Goal: Contribute content

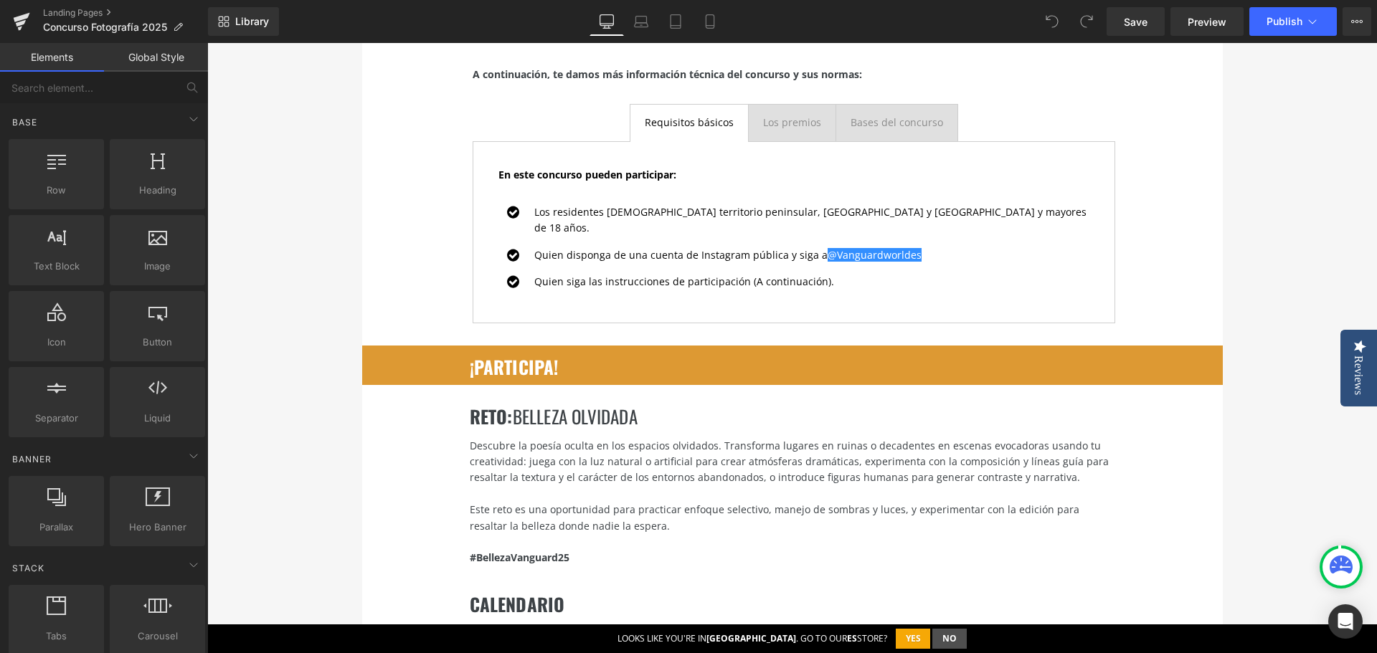
scroll to position [1649, 0]
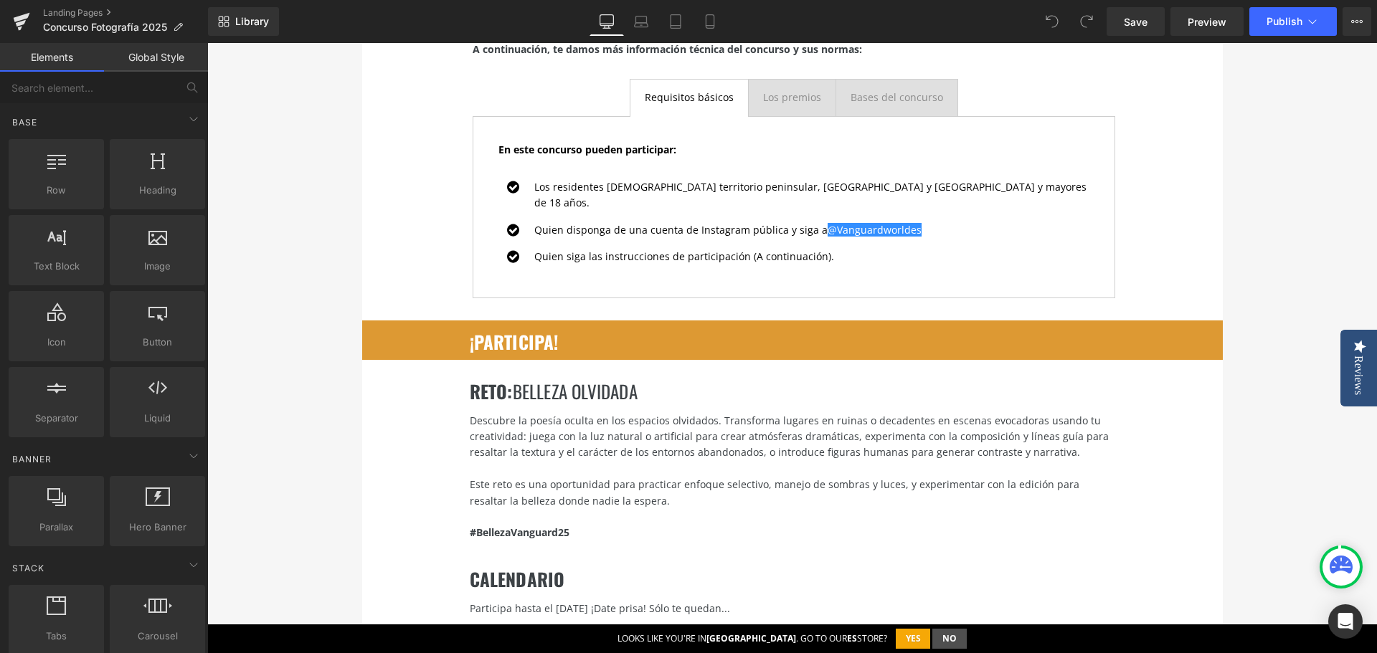
click at [534, 386] on div "RETO : belleza olvidada Heading" at bounding box center [791, 392] width 643 height 22
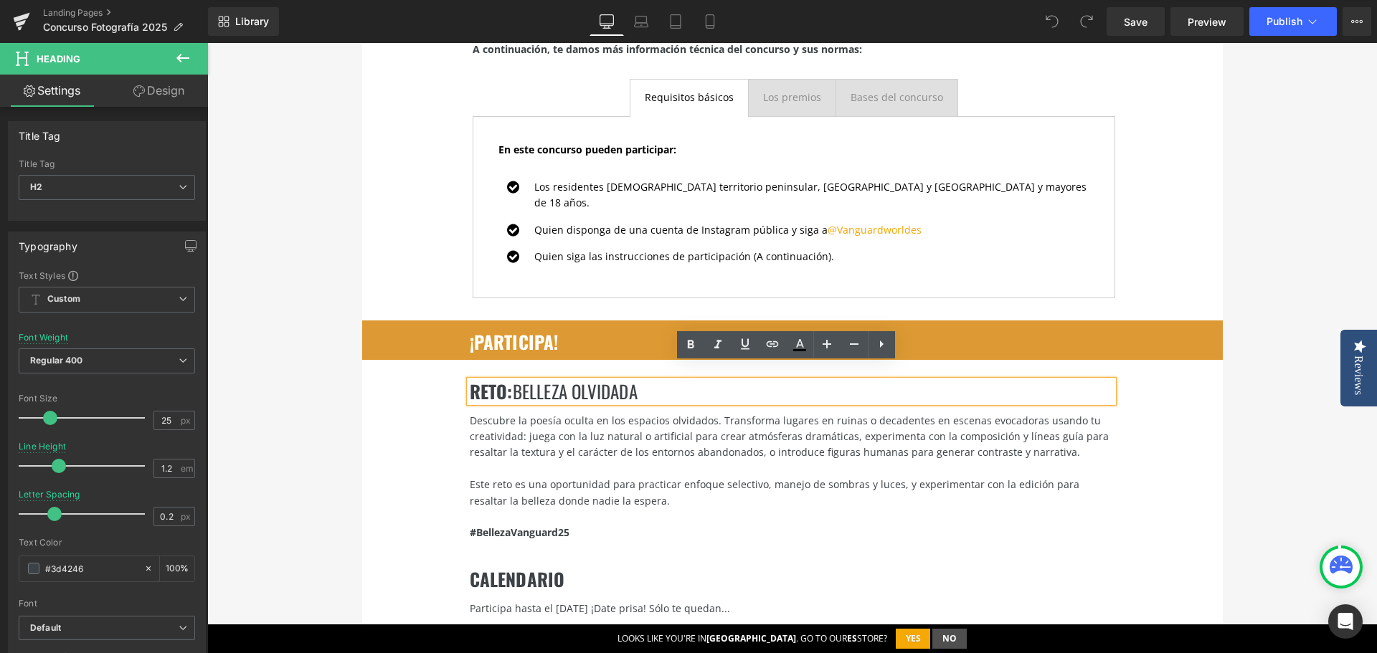
drag, startPoint x: 510, startPoint y: 375, endPoint x: 687, endPoint y: 376, distance: 176.4
click at [687, 381] on h2 "RETO : belleza olvidada" at bounding box center [791, 392] width 643 height 22
click at [650, 477] on div "Este reto es una oportunidad para practicar enfoque selectivo, manejo de sombra…" at bounding box center [791, 493] width 643 height 32
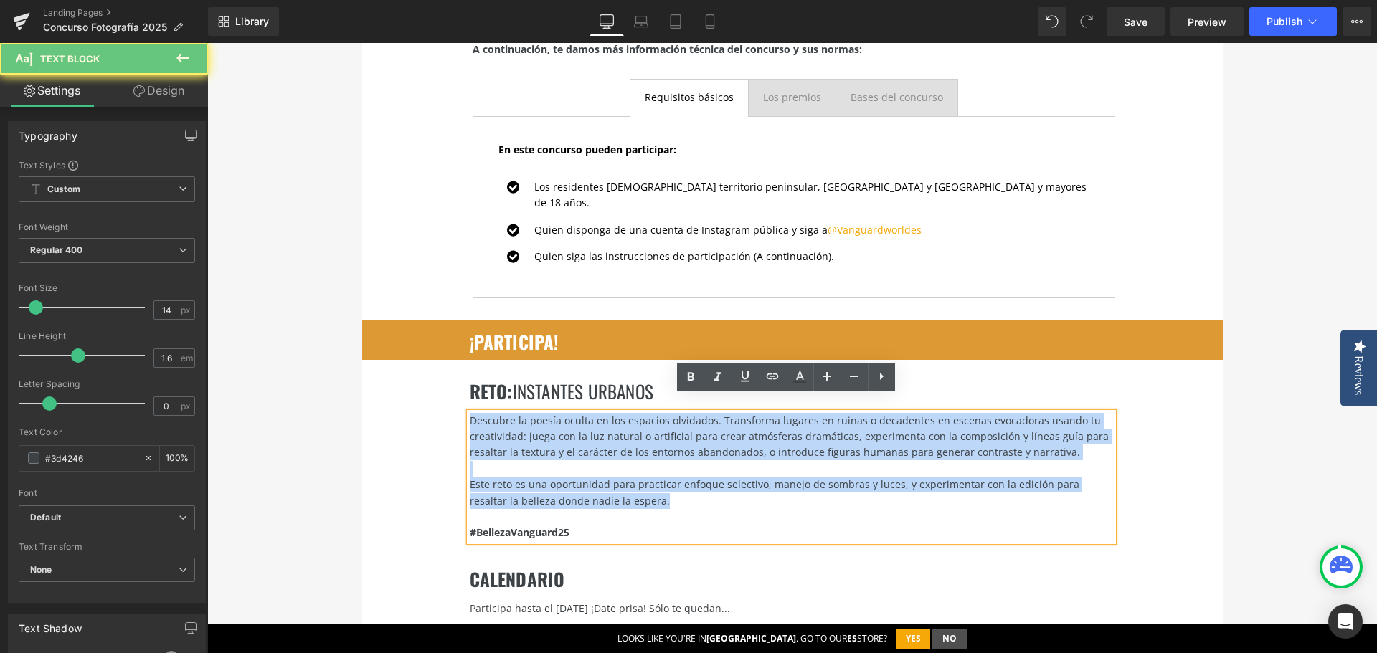
drag, startPoint x: 622, startPoint y: 480, endPoint x: 460, endPoint y: 413, distance: 175.2
click at [470, 413] on div "Descubre la poesía oculta en los espacios olvidados. Transforma lugares en ruin…" at bounding box center [791, 477] width 643 height 128
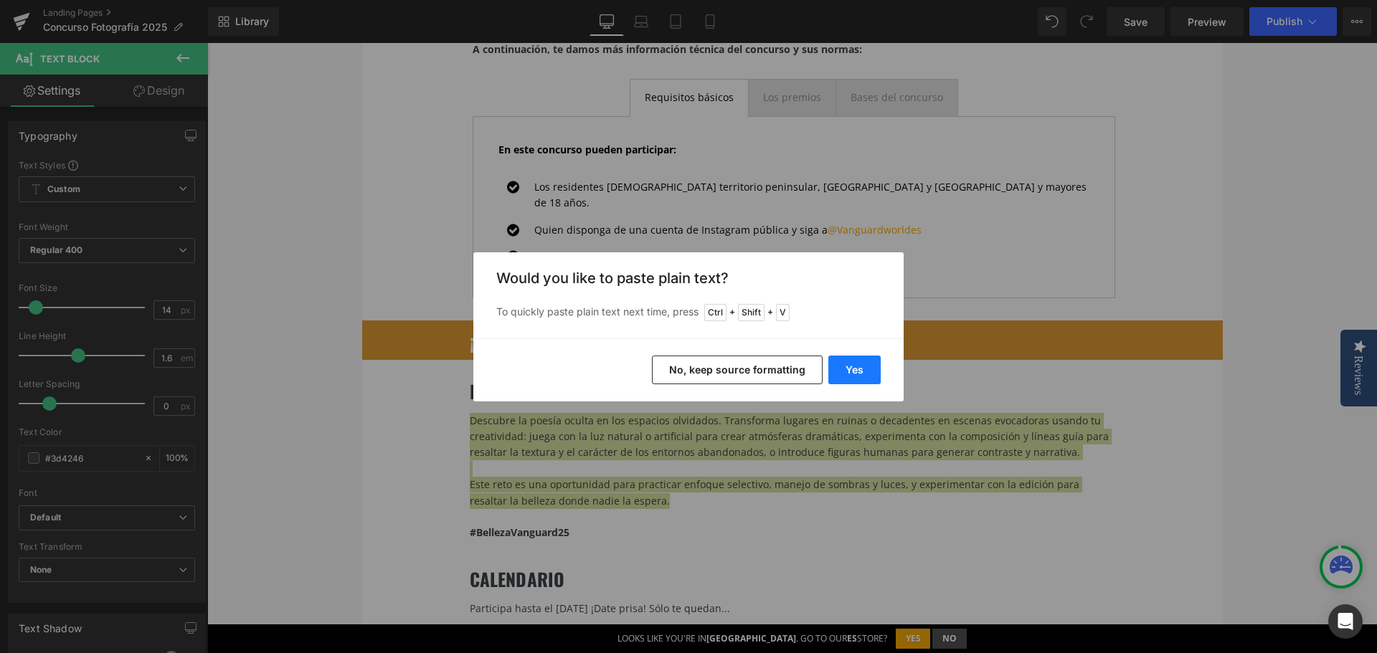
click at [851, 369] on button "Yes" at bounding box center [854, 370] width 52 height 29
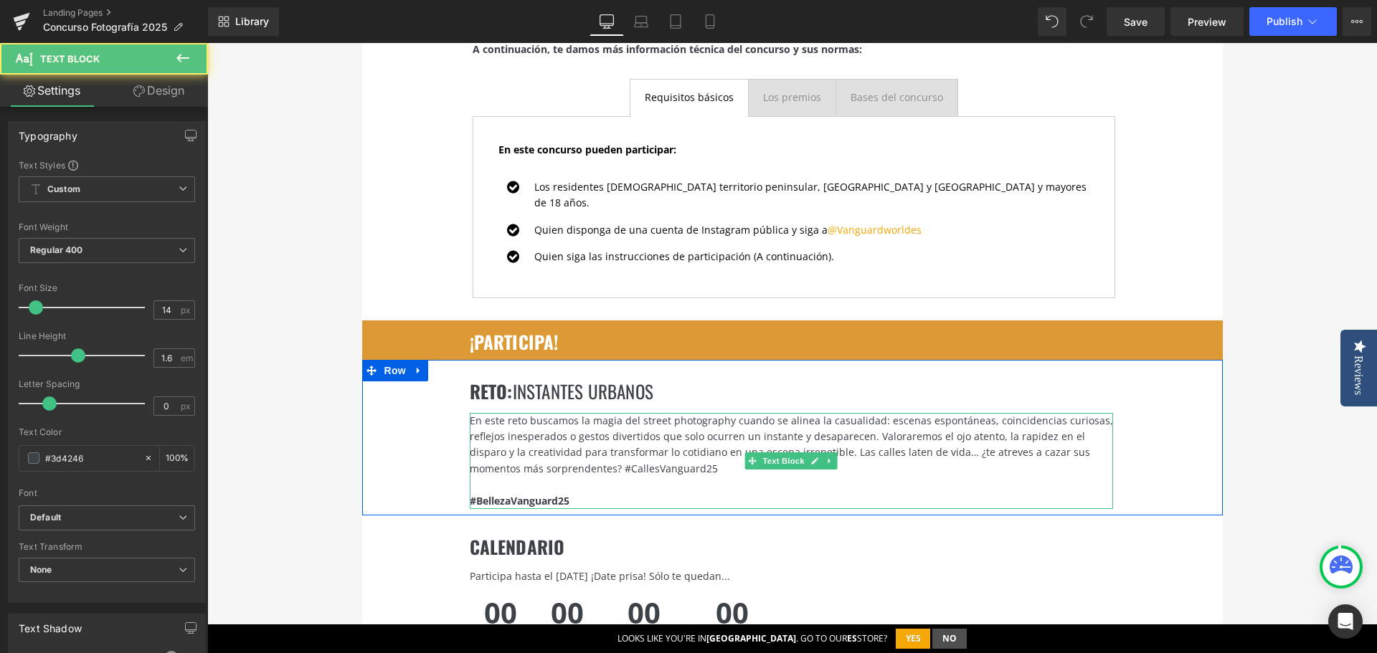
click at [542, 452] on div "En este reto buscamos la magia del street photography cuando se alinea la casua…" at bounding box center [791, 445] width 643 height 65
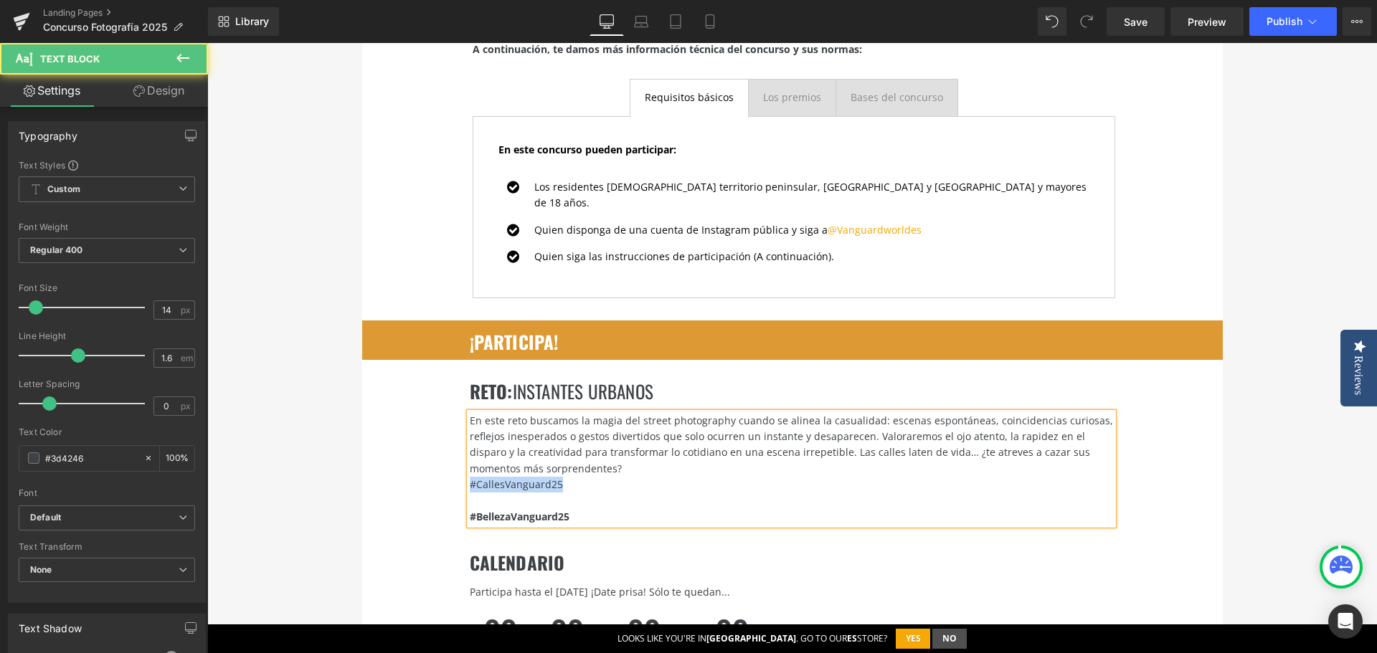
drag, startPoint x: 569, startPoint y: 472, endPoint x: 455, endPoint y: 470, distance: 114.0
click at [455, 470] on div "RETO : instantes urbanos Heading En este reto buscamos la magia del street phot…" at bounding box center [792, 446] width 860 height 172
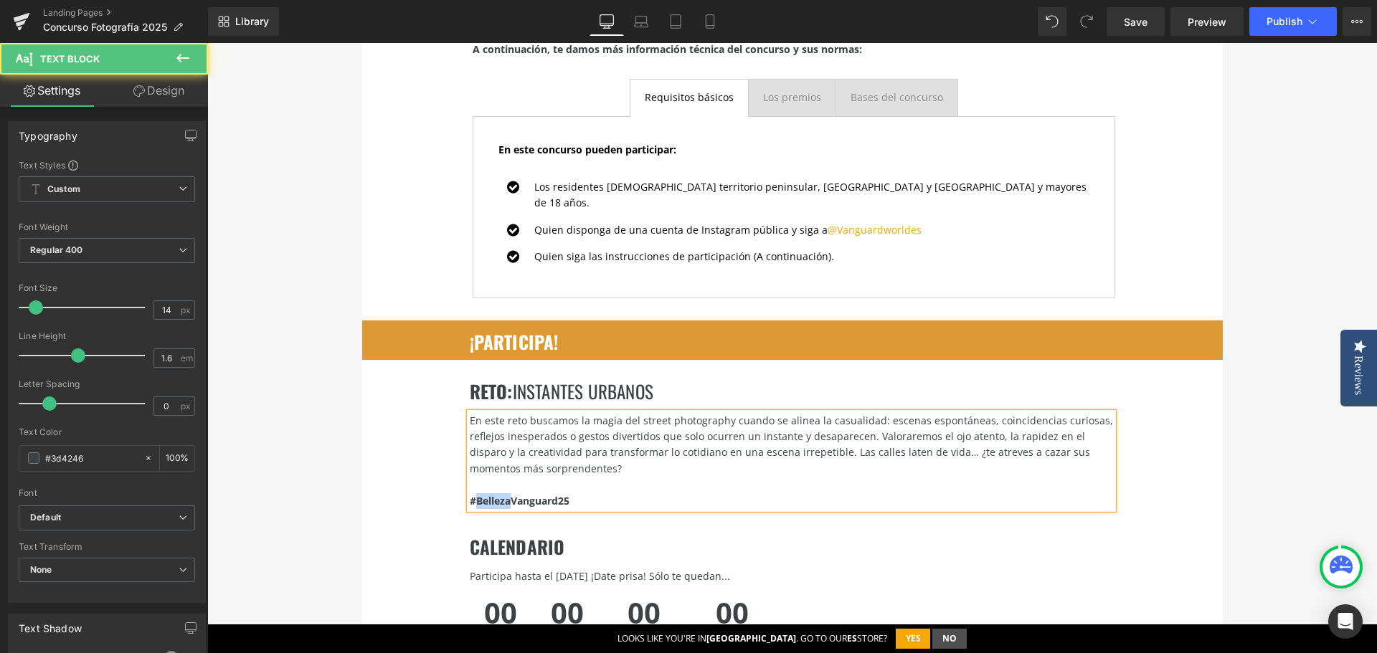
drag, startPoint x: 470, startPoint y: 484, endPoint x: 505, endPoint y: 485, distance: 34.4
click at [505, 494] on strong "#BellezaVanguard25" at bounding box center [520, 501] width 100 height 14
drag, startPoint x: 508, startPoint y: 488, endPoint x: 472, endPoint y: 484, distance: 35.4
click at [472, 494] on strong "#UrbanoVanguard25" at bounding box center [521, 501] width 103 height 14
click at [563, 457] on div "En este reto buscamos la magia del street photography cuando se alinea la casua…" at bounding box center [791, 445] width 643 height 65
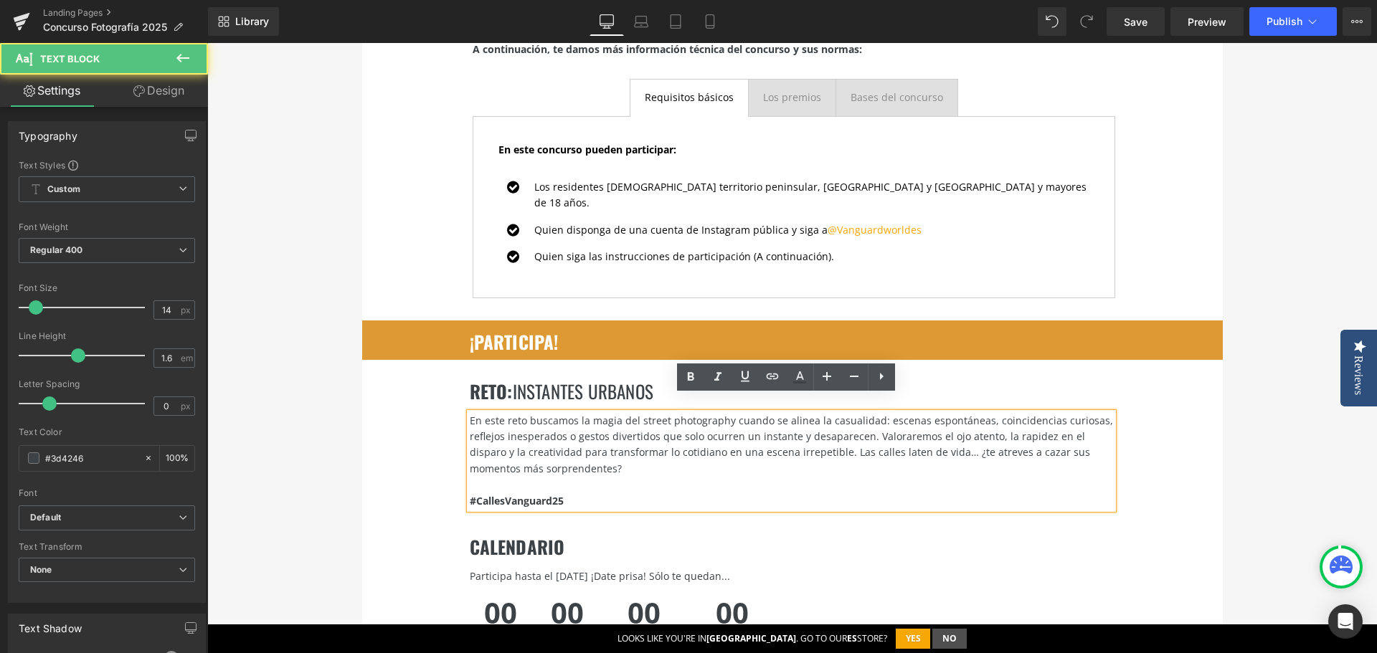
click at [590, 454] on div "En este reto buscamos la magia del street photography cuando se alinea la casua…" at bounding box center [791, 445] width 643 height 65
click at [630, 413] on div "En este reto buscamos la magia del street photography cuando se alinea la casua…" at bounding box center [791, 445] width 643 height 65
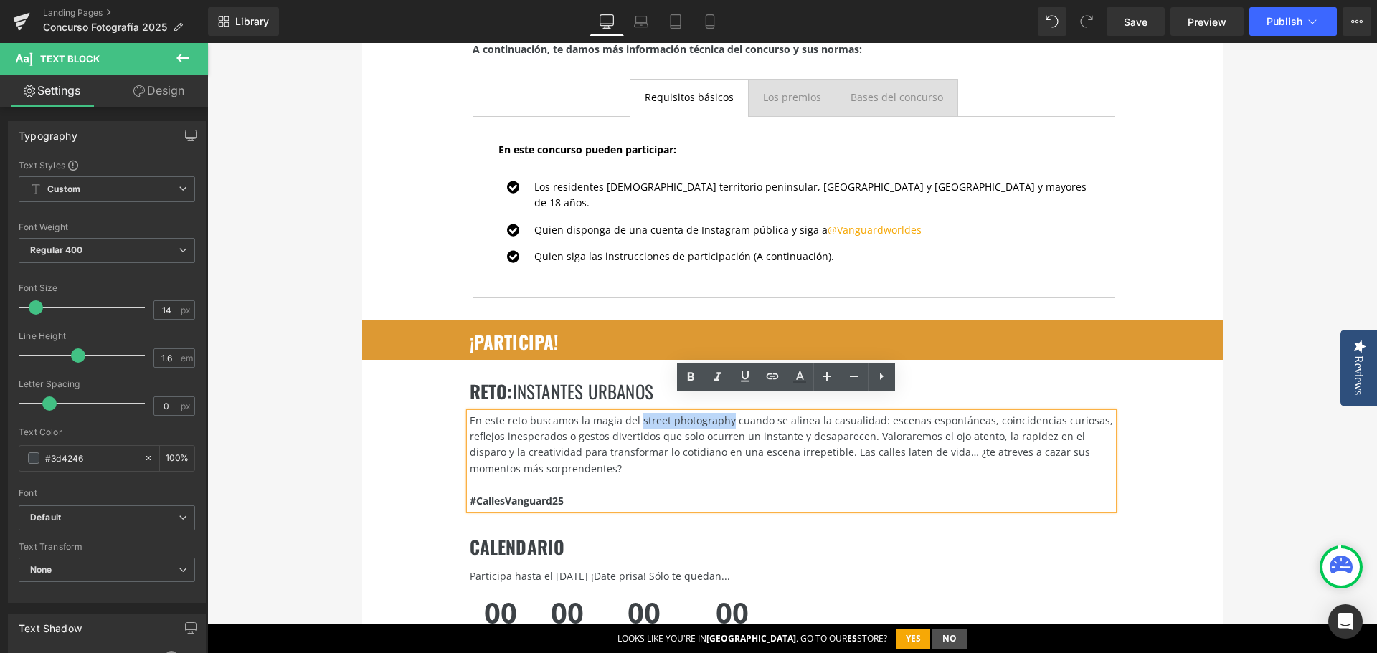
drag, startPoint x: 631, startPoint y: 406, endPoint x: 723, endPoint y: 408, distance: 91.8
click at [723, 413] on div "En este reto buscamos la magia del street photography cuando se alinea la casua…" at bounding box center [791, 445] width 643 height 65
click at [693, 379] on icon at bounding box center [690, 377] width 6 height 9
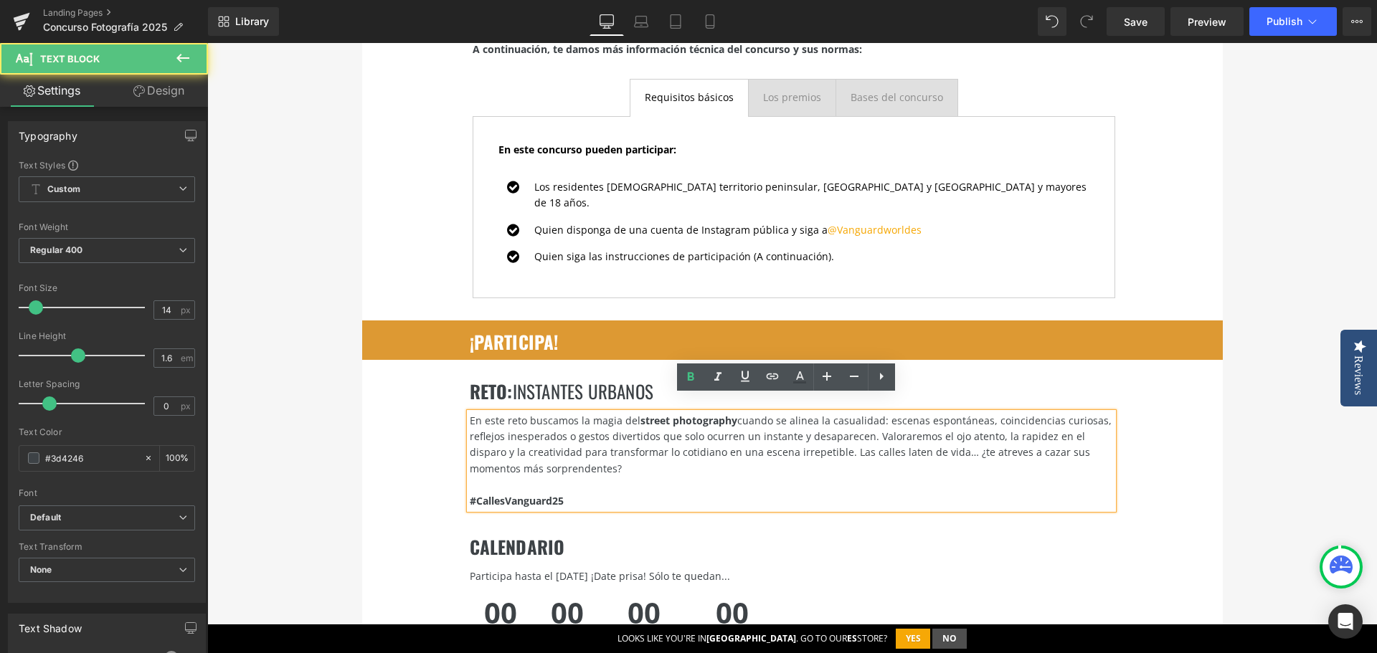
click at [959, 493] on div "#CallesVanguard25" at bounding box center [791, 501] width 643 height 16
click at [1025, 419] on div "En este reto buscamos la magia del street photography cuando se alinea la casua…" at bounding box center [791, 445] width 643 height 65
click at [865, 422] on div "En este reto buscamos la magia del street photography cuando se alinea la casua…" at bounding box center [791, 445] width 643 height 65
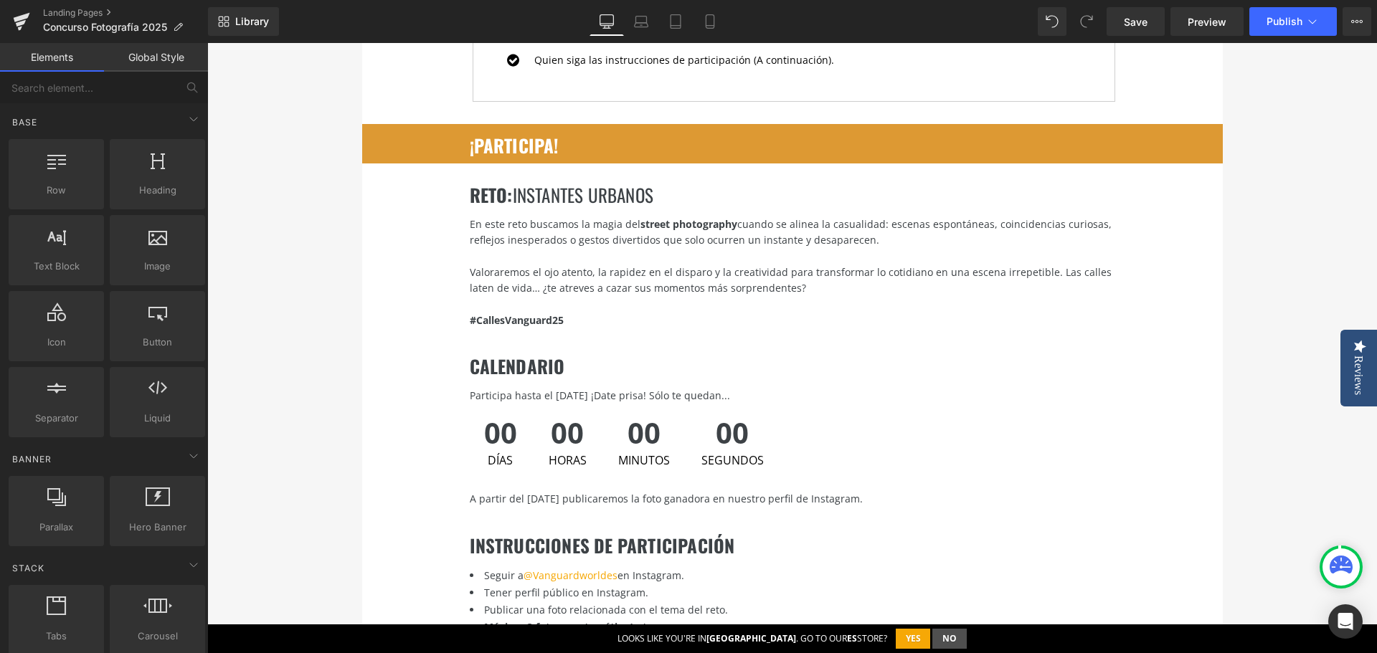
scroll to position [1864, 0]
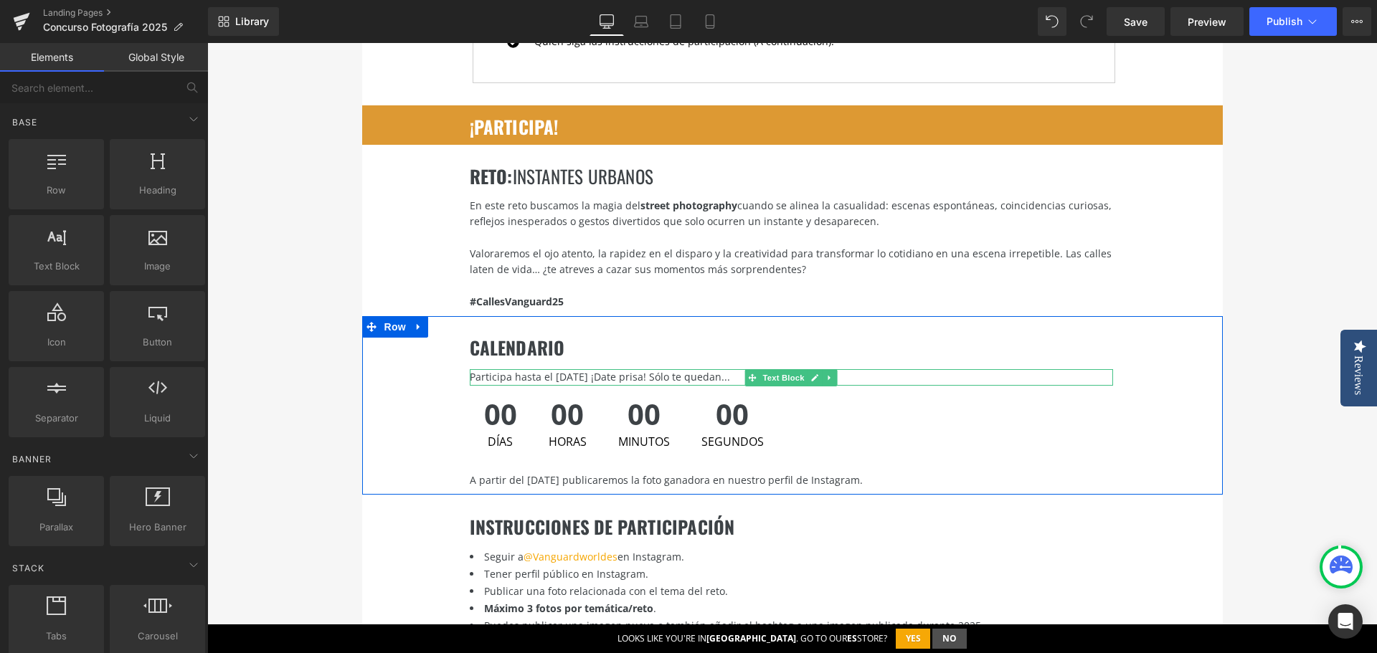
click at [556, 369] on div "Participa hasta el [DATE] ¡Date prisa! Sólo te quedan..." at bounding box center [791, 377] width 643 height 16
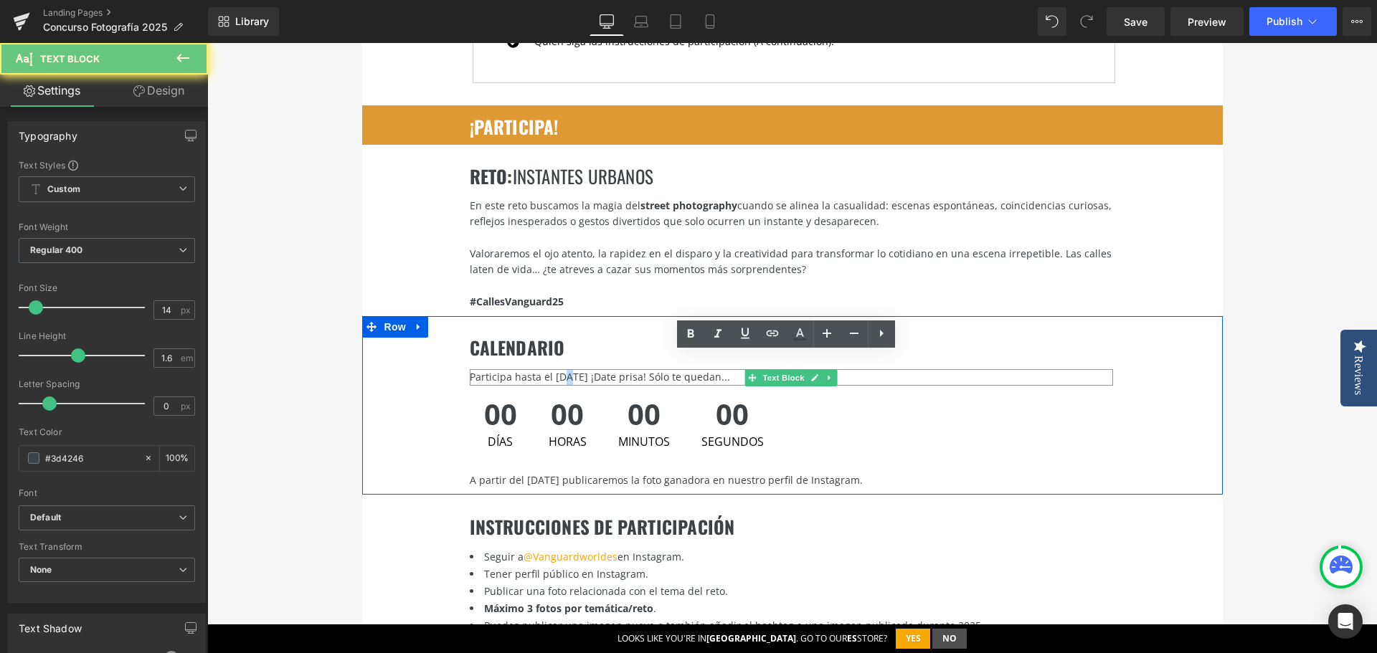
click at [556, 369] on div "Participa hasta el [DATE] ¡Date prisa! Sólo te quedan..." at bounding box center [791, 377] width 643 height 16
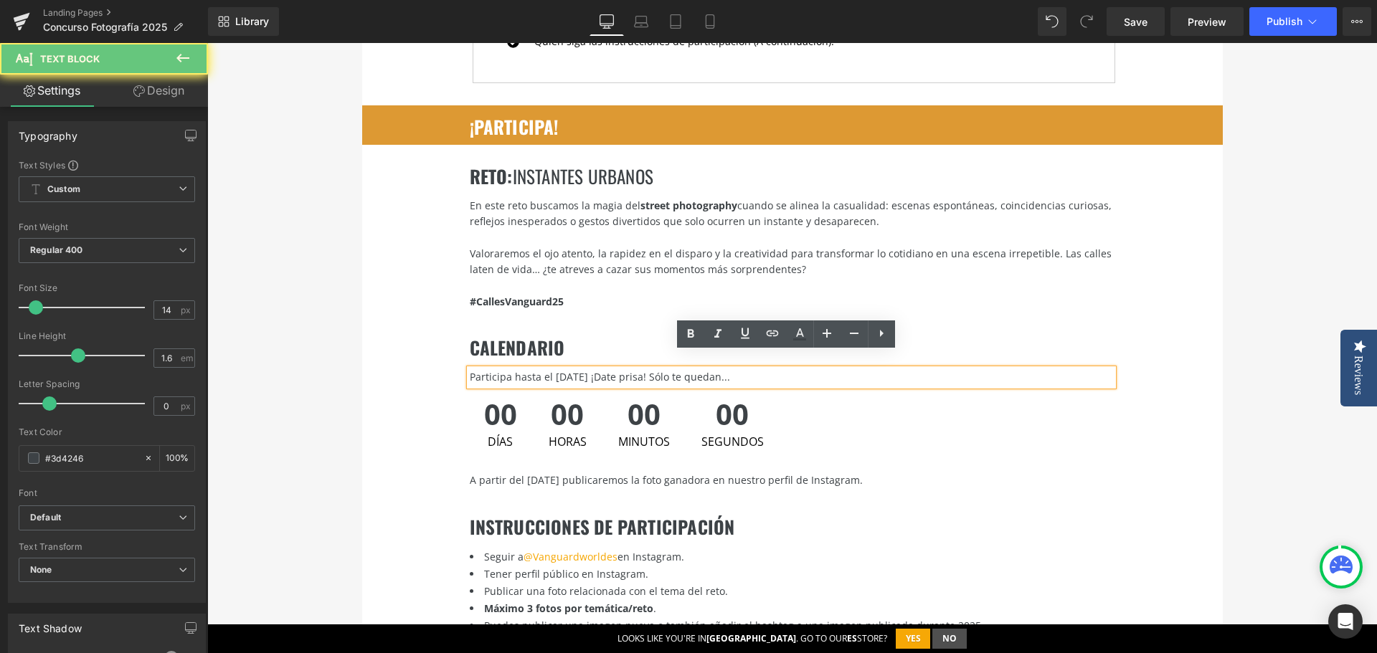
click at [554, 369] on div "Participa hasta el [DATE] ¡Date prisa! Sólo te quedan..." at bounding box center [791, 377] width 643 height 16
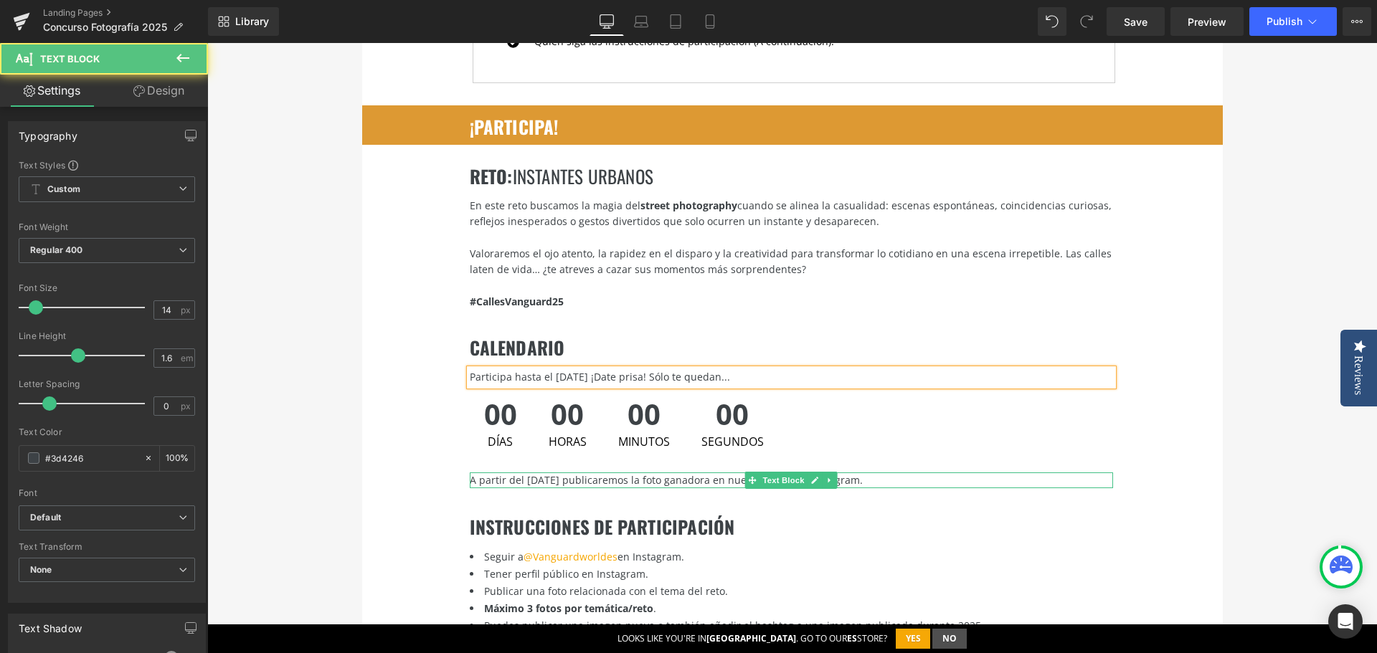
click at [526, 472] on div "A partir del [DATE] publicaremos la foto ganadora en nuestro perfil de Instagra…" at bounding box center [791, 480] width 643 height 16
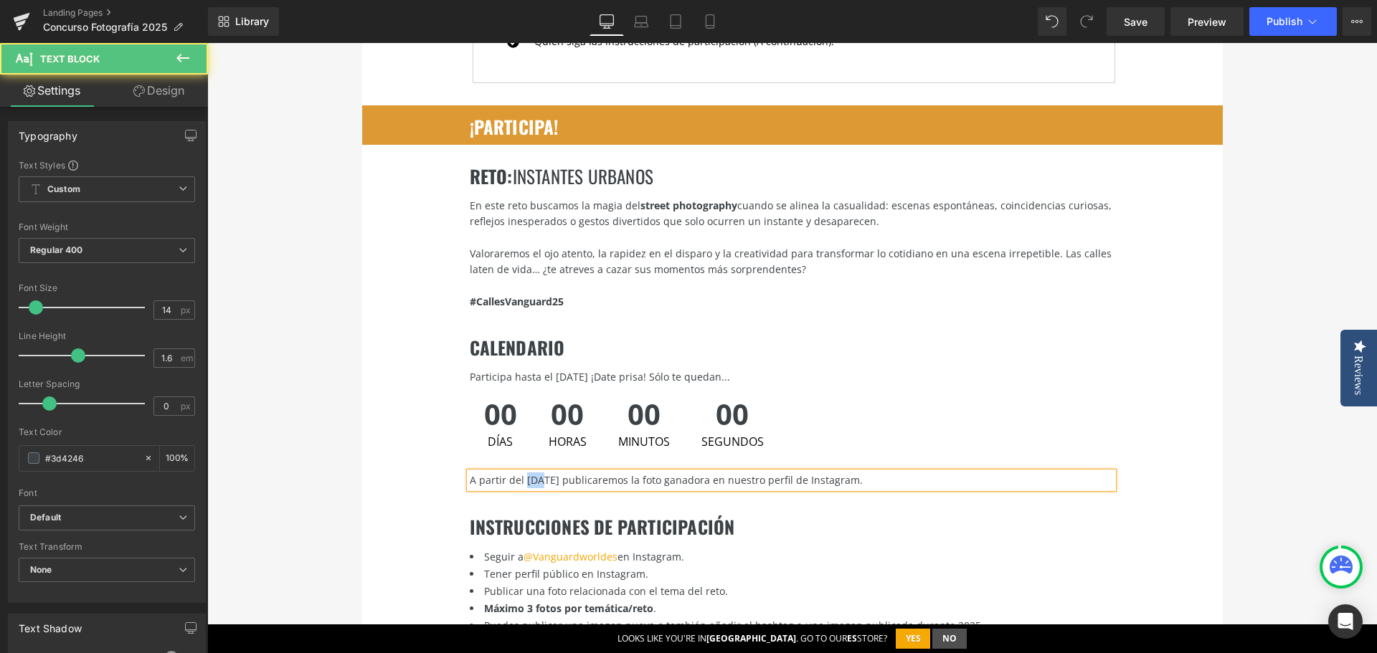
click at [526, 472] on div "A partir del [DATE] publicaremos la foto ganadora en nuestro perfil de Instagra…" at bounding box center [791, 480] width 643 height 16
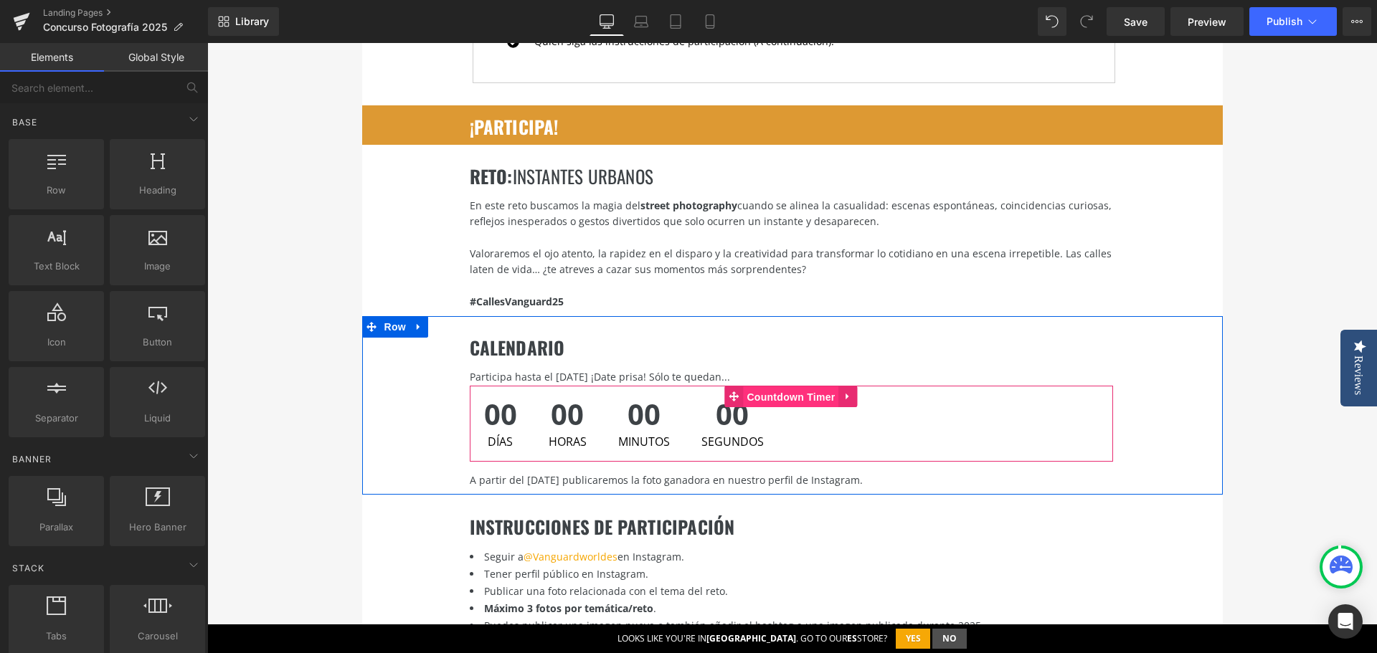
click at [771, 386] on span "Countdown Timer" at bounding box center [790, 397] width 95 height 22
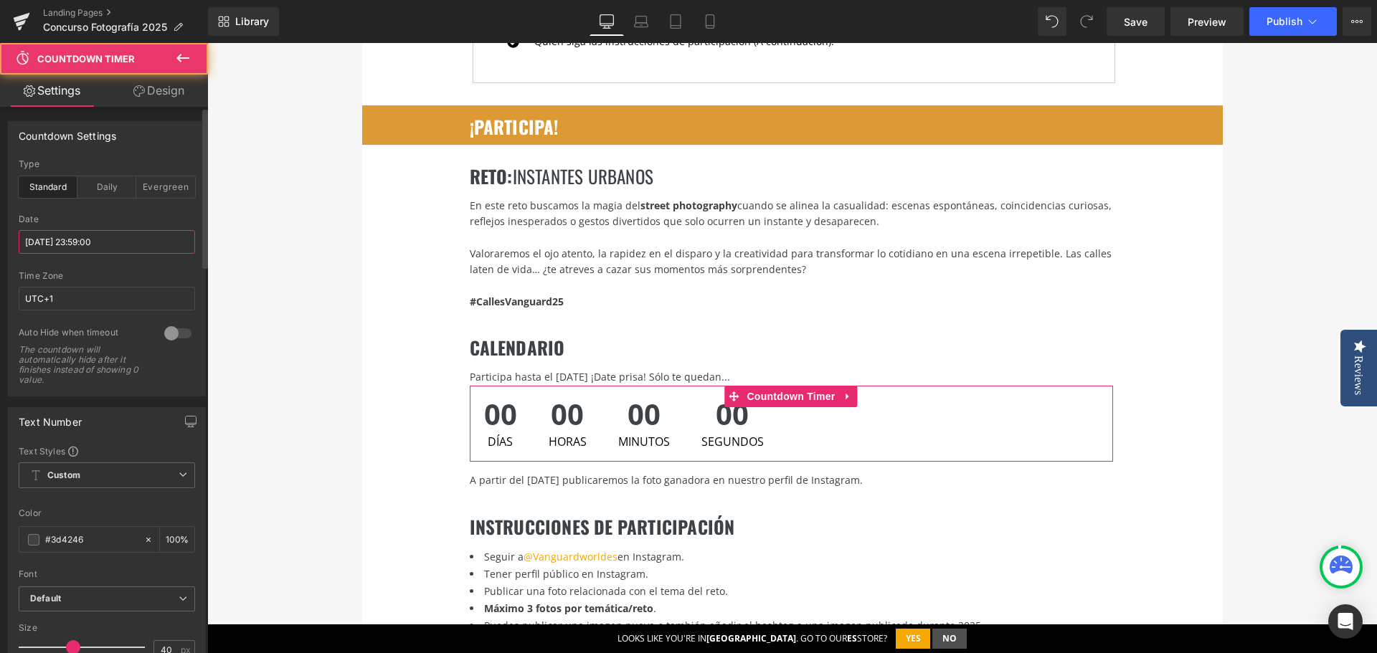
click at [88, 240] on input "[DATE] 23:59:00" at bounding box center [107, 242] width 176 height 24
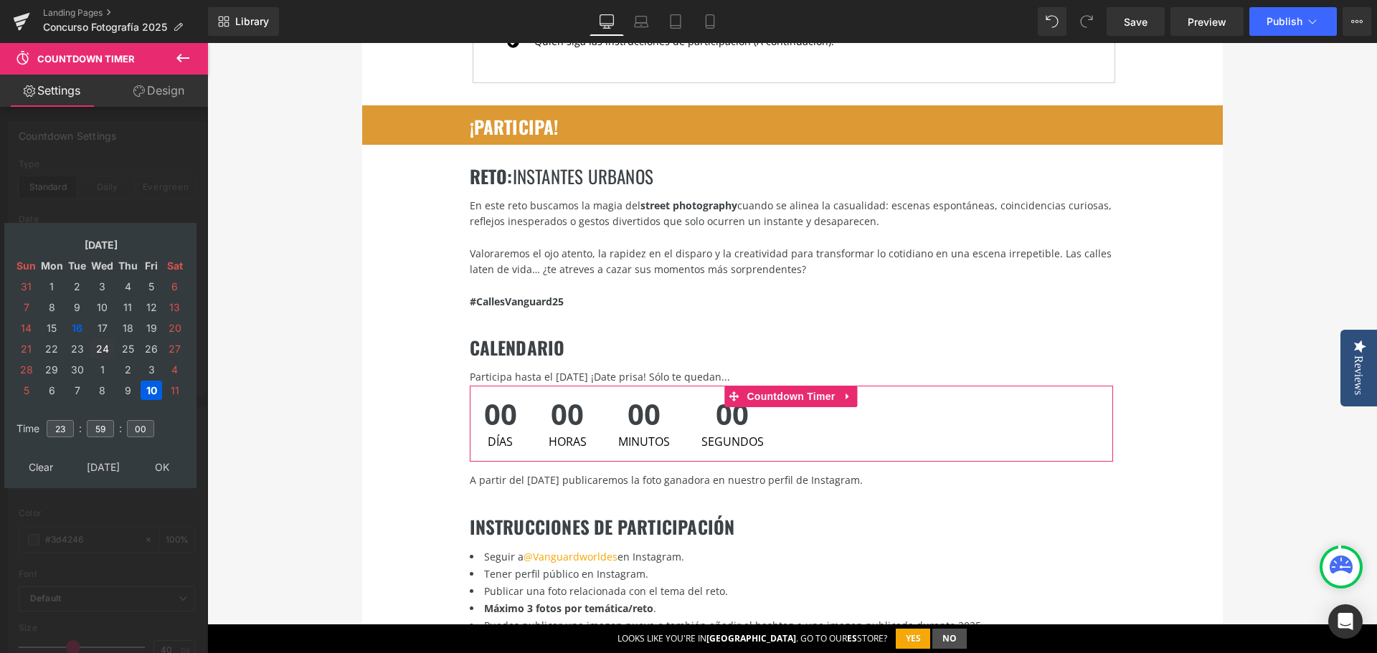
click at [103, 349] on td "24" at bounding box center [102, 348] width 25 height 19
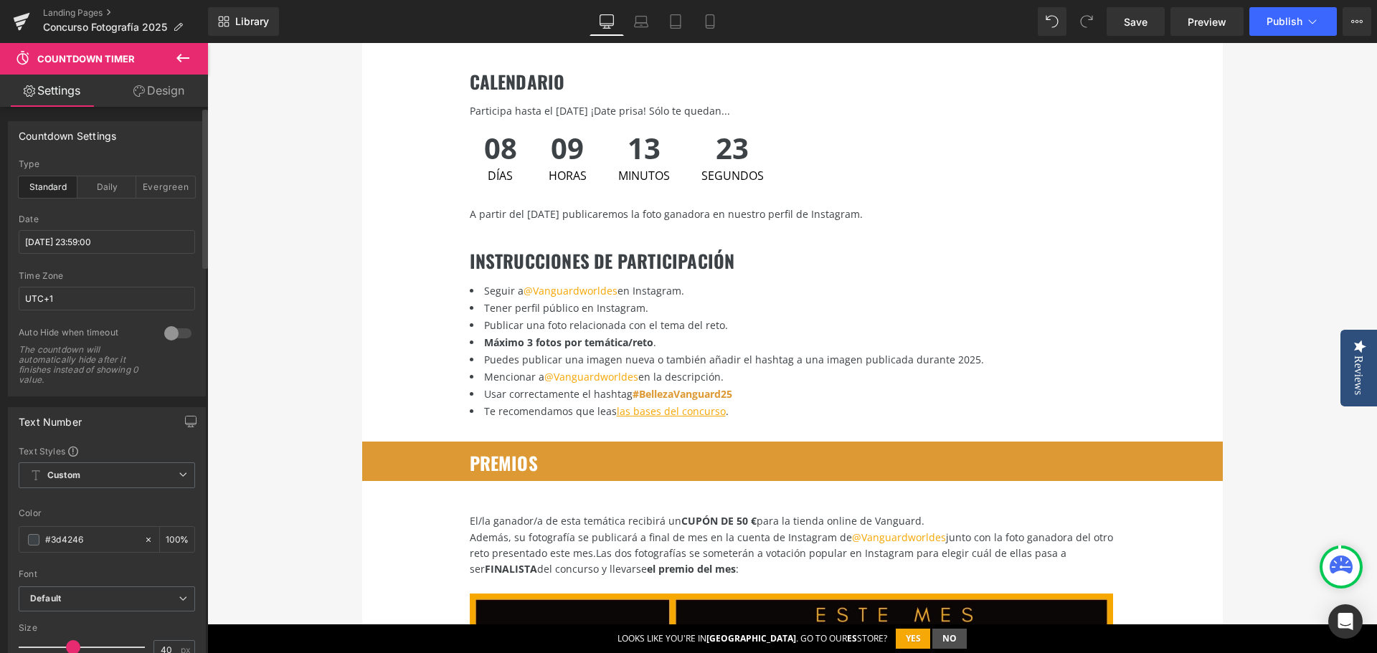
scroll to position [2151, 0]
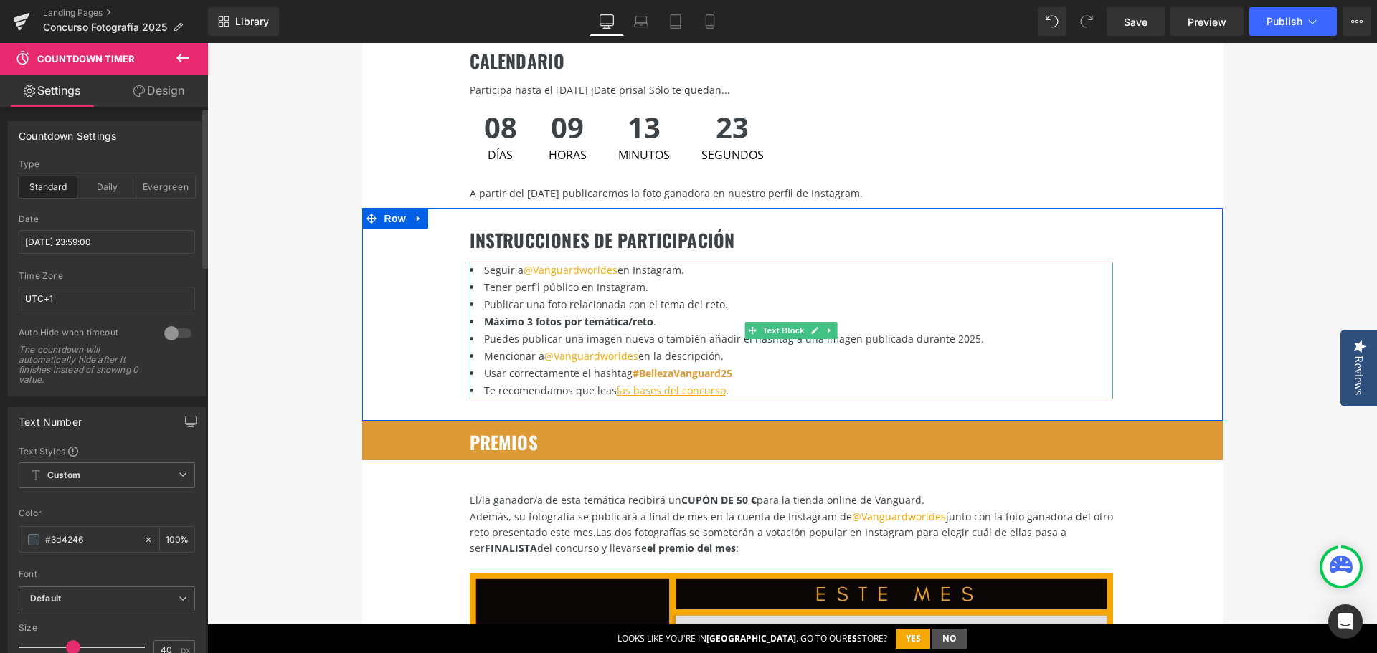
click at [663, 366] on font "#BellezaVanguard25" at bounding box center [682, 373] width 100 height 14
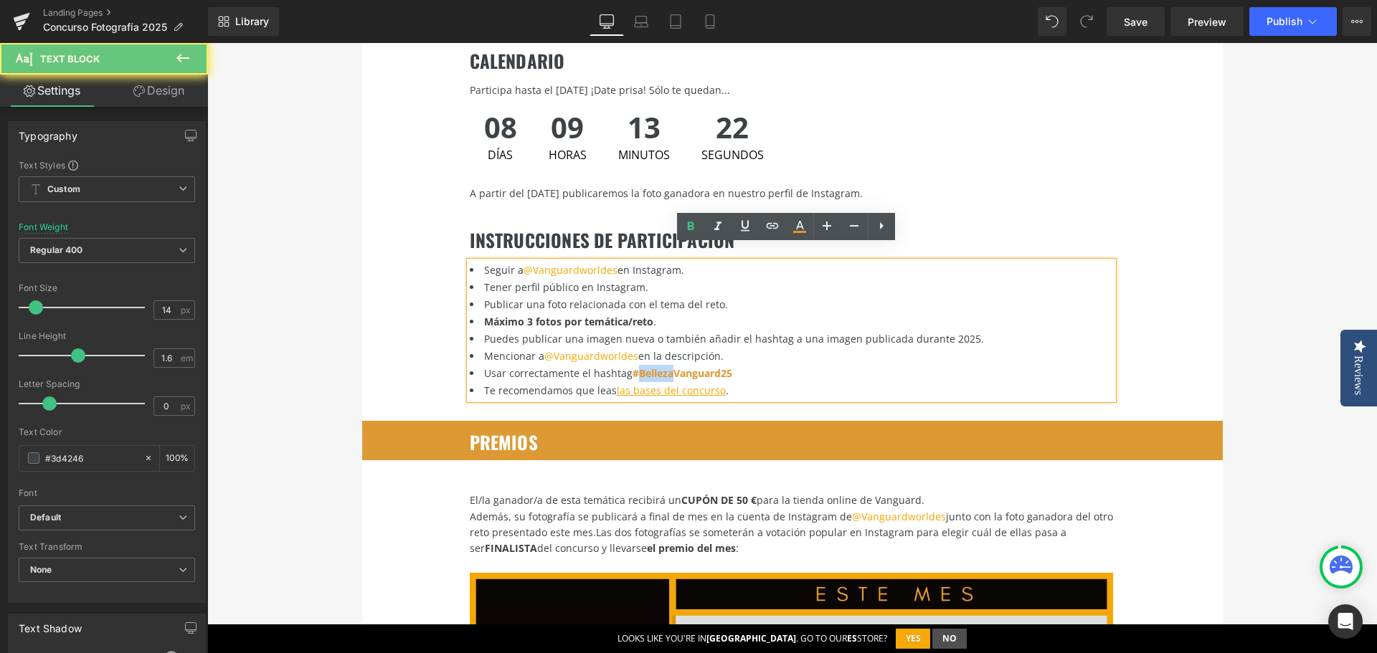
drag, startPoint x: 635, startPoint y: 361, endPoint x: 665, endPoint y: 360, distance: 30.8
click at [665, 366] on font "#BellezaVanguard25" at bounding box center [682, 373] width 100 height 14
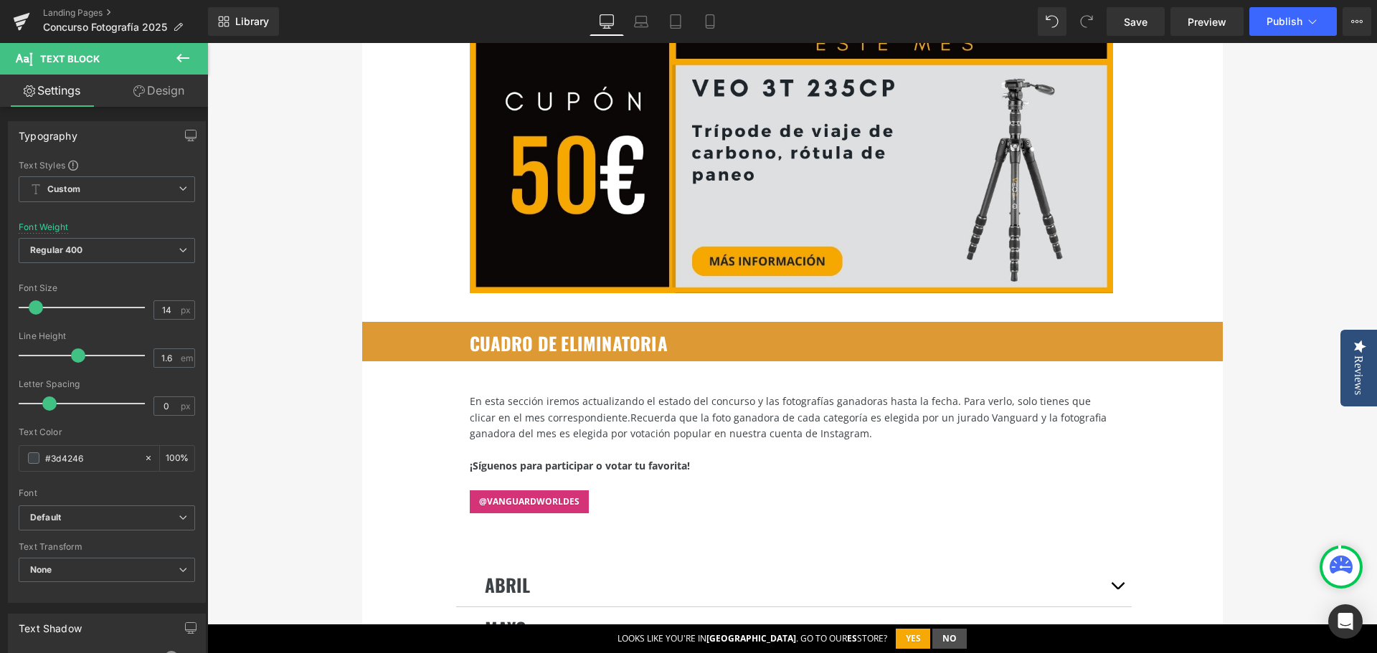
scroll to position [2725, 0]
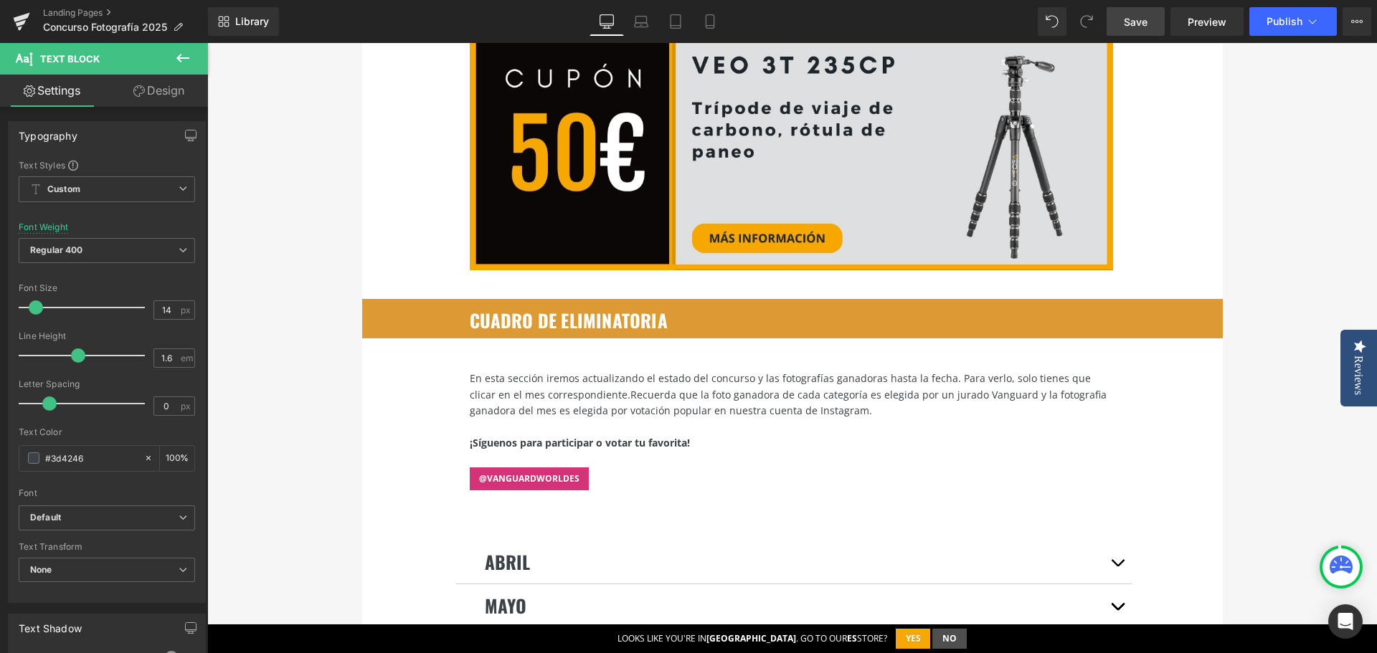
click at [1135, 23] on span "Save" at bounding box center [1136, 21] width 24 height 15
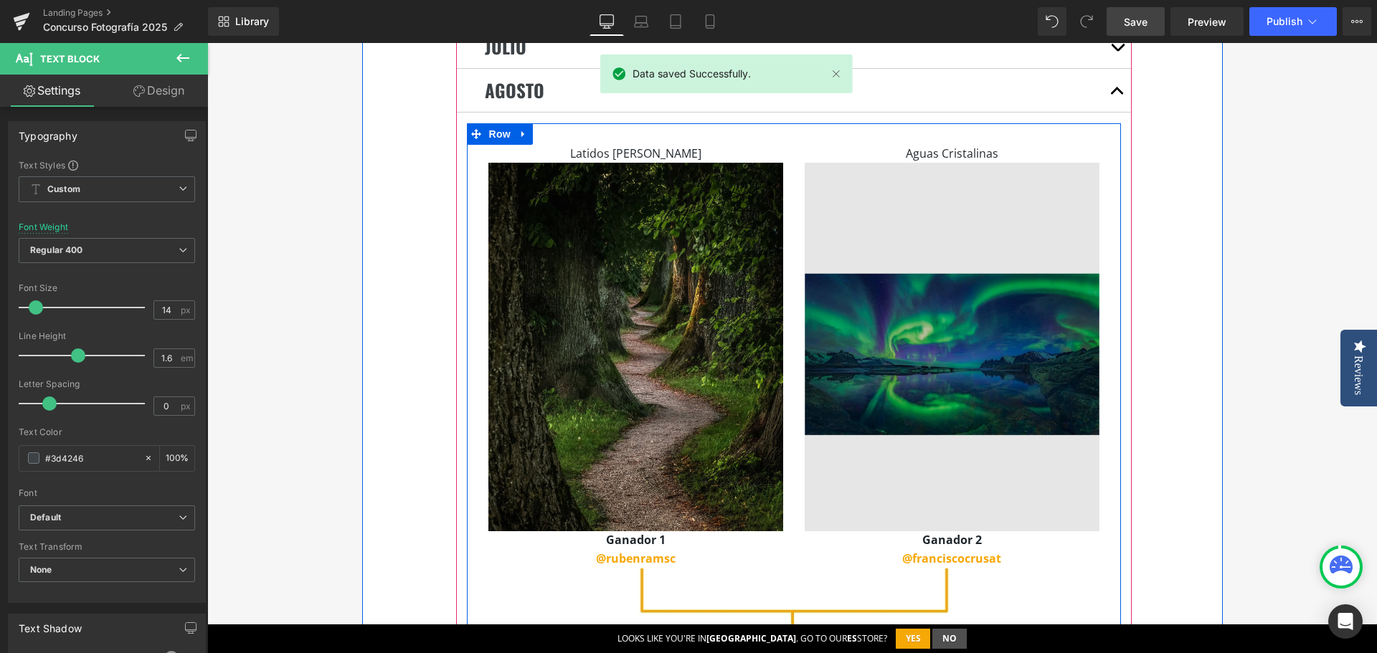
scroll to position [3298, 0]
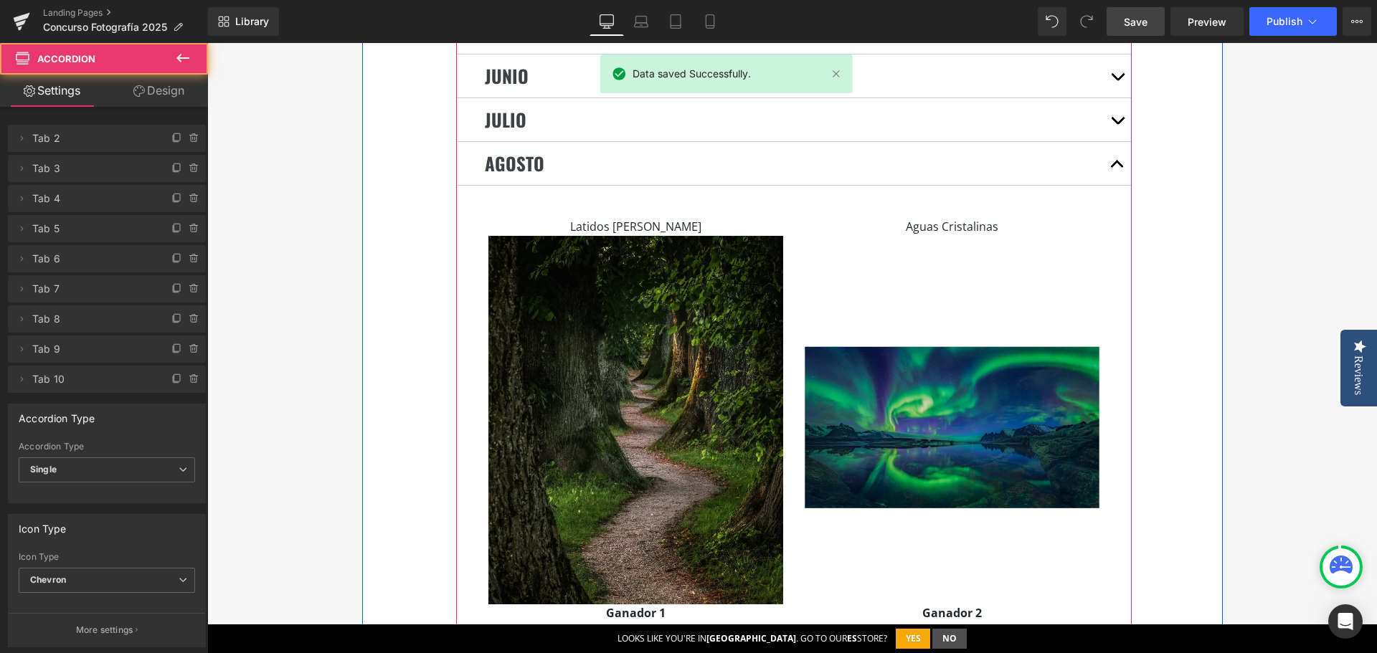
click at [1117, 168] on span "button" at bounding box center [1117, 168] width 0 height 0
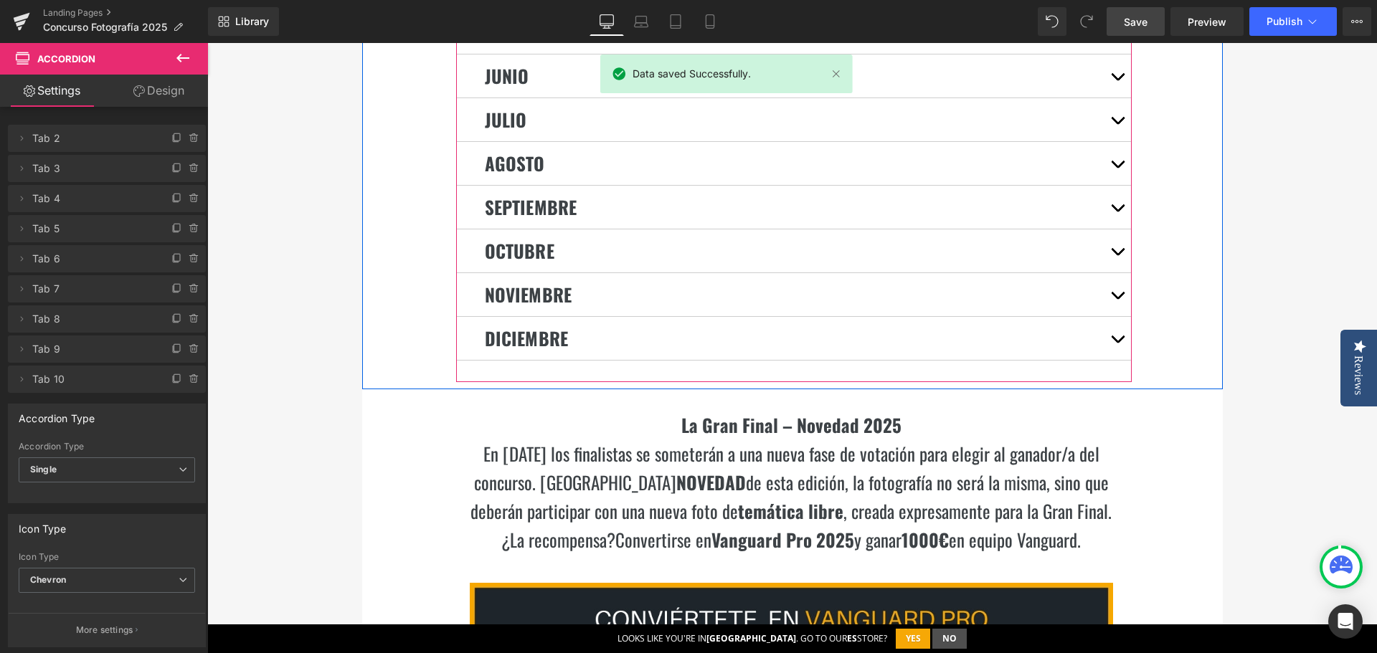
click at [1115, 186] on button "button" at bounding box center [1117, 207] width 29 height 43
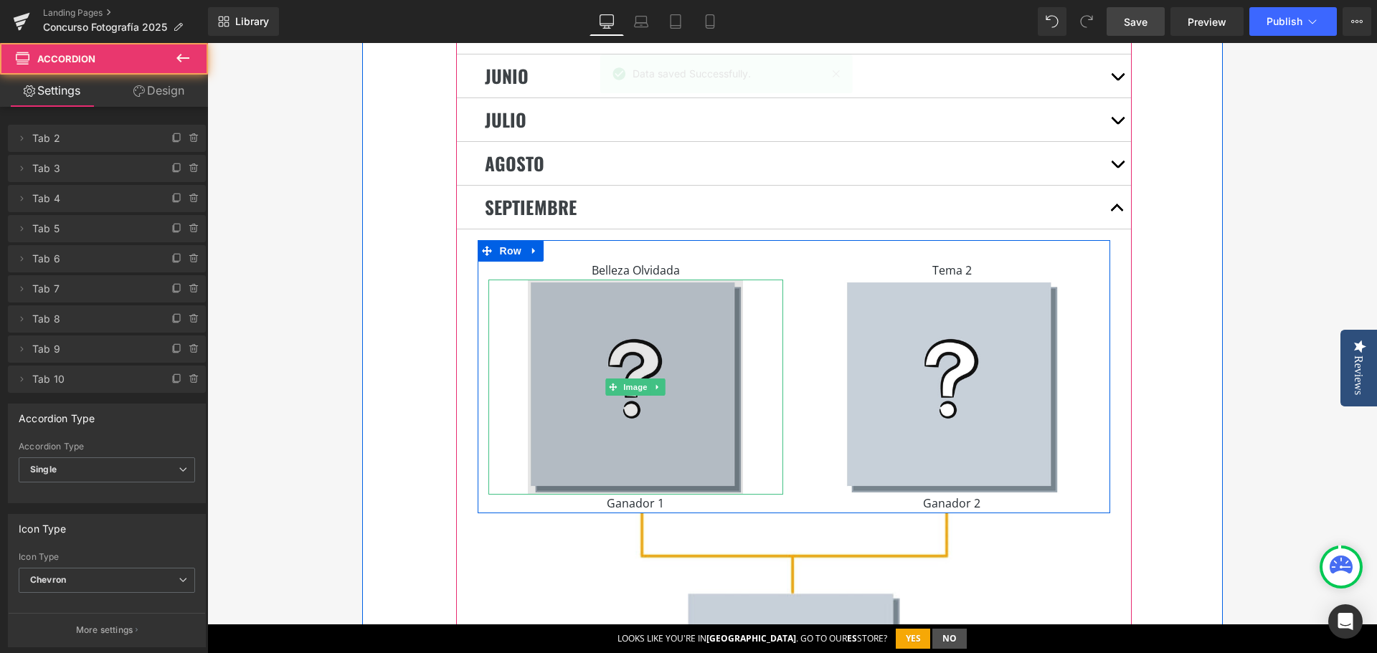
click at [597, 284] on img at bounding box center [635, 387] width 215 height 215
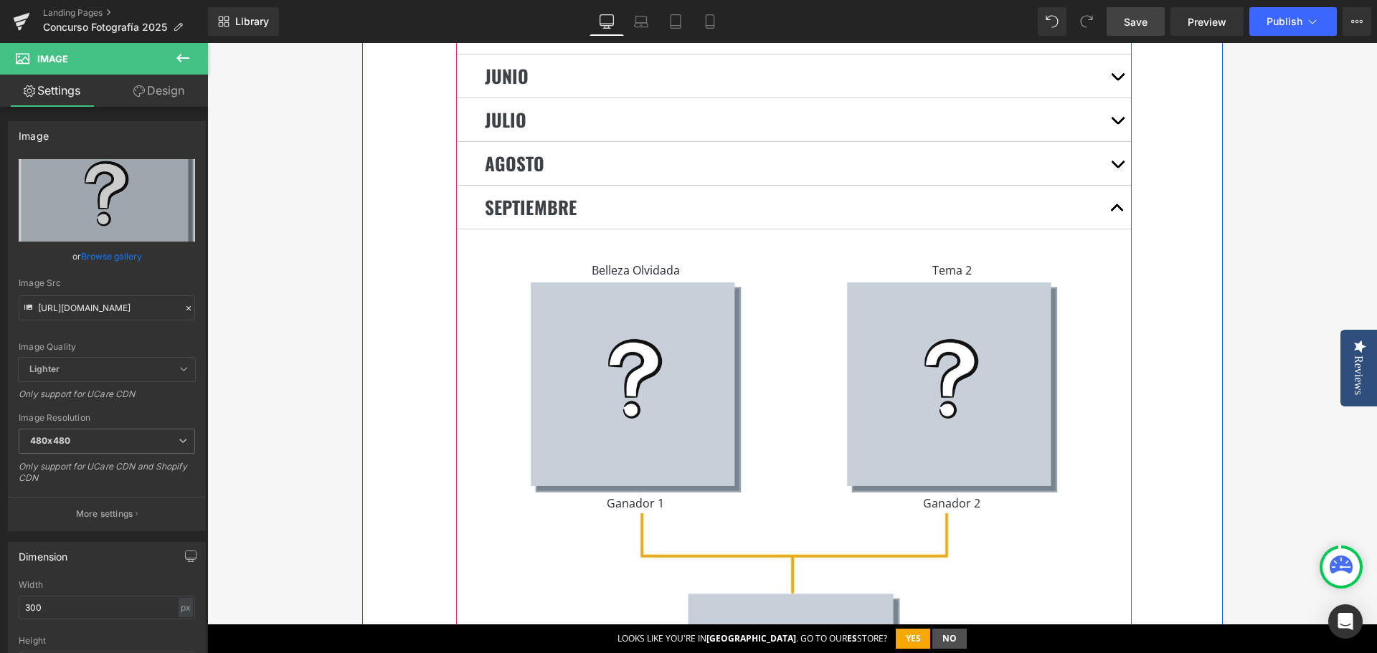
scroll to position [3011, 0]
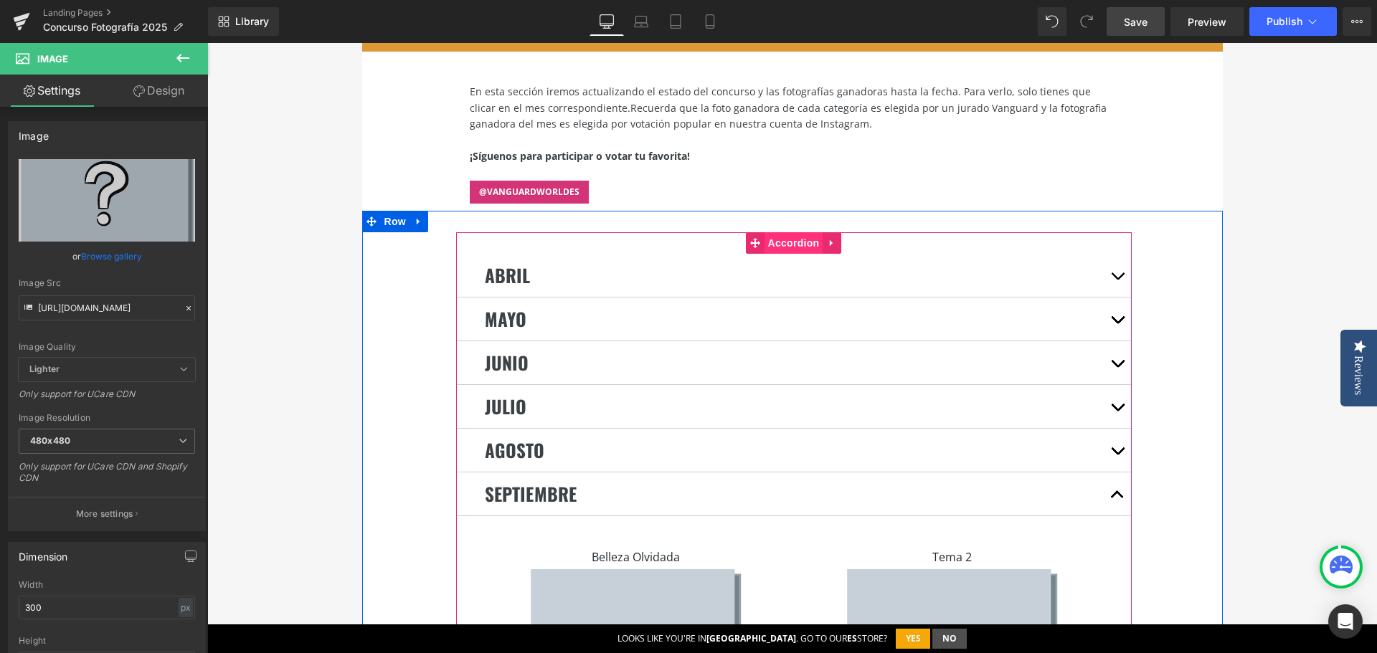
click at [798, 232] on span "Accordion" at bounding box center [793, 243] width 59 height 22
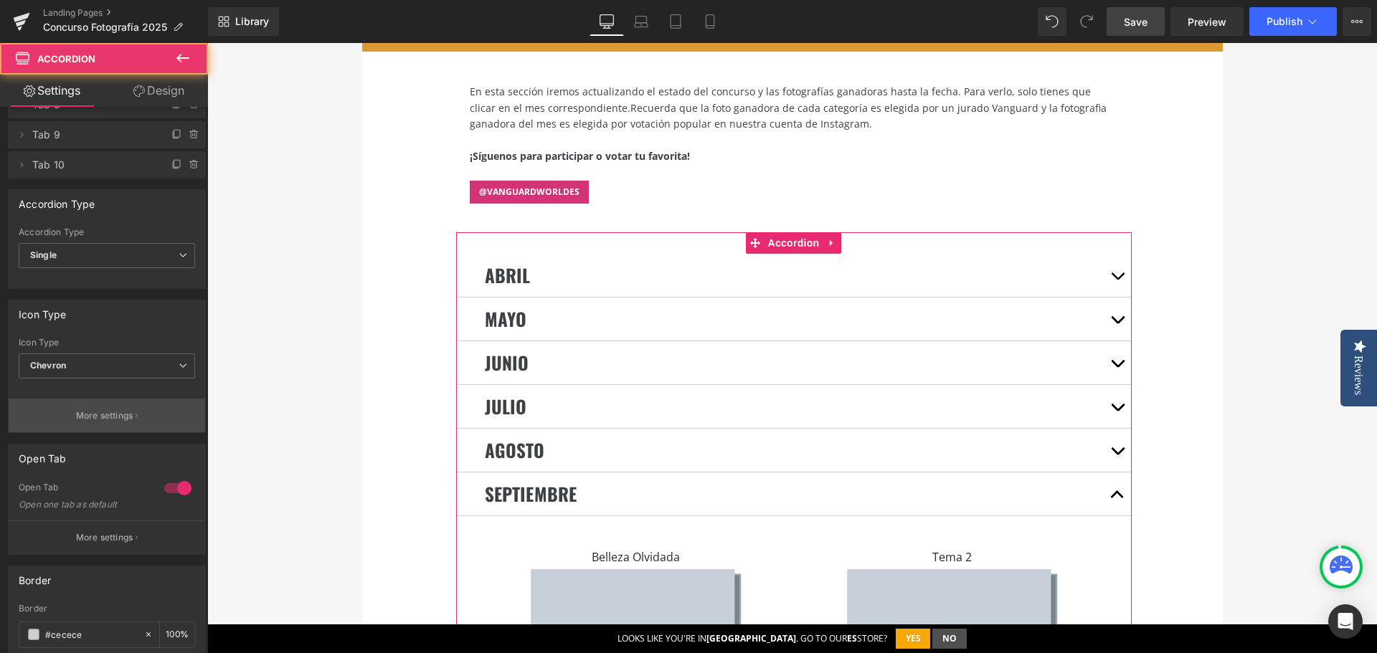
scroll to position [215, 0]
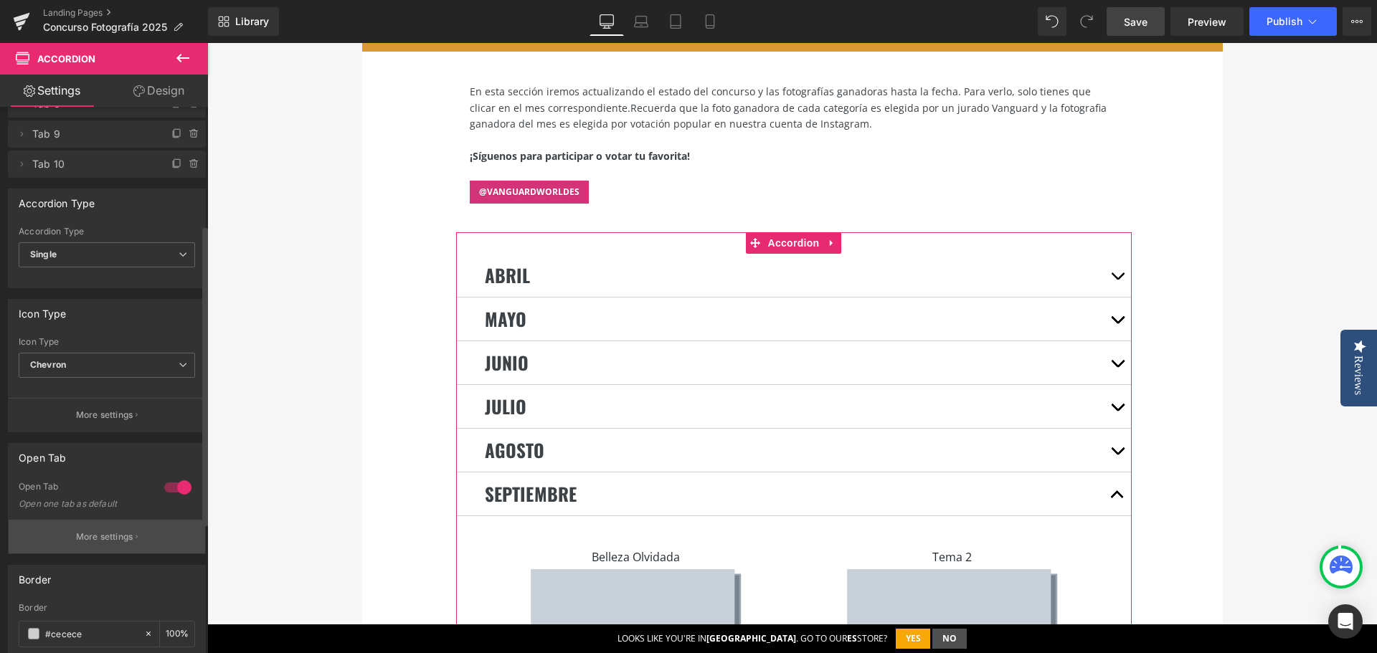
click at [139, 538] on button "More settings" at bounding box center [107, 537] width 196 height 34
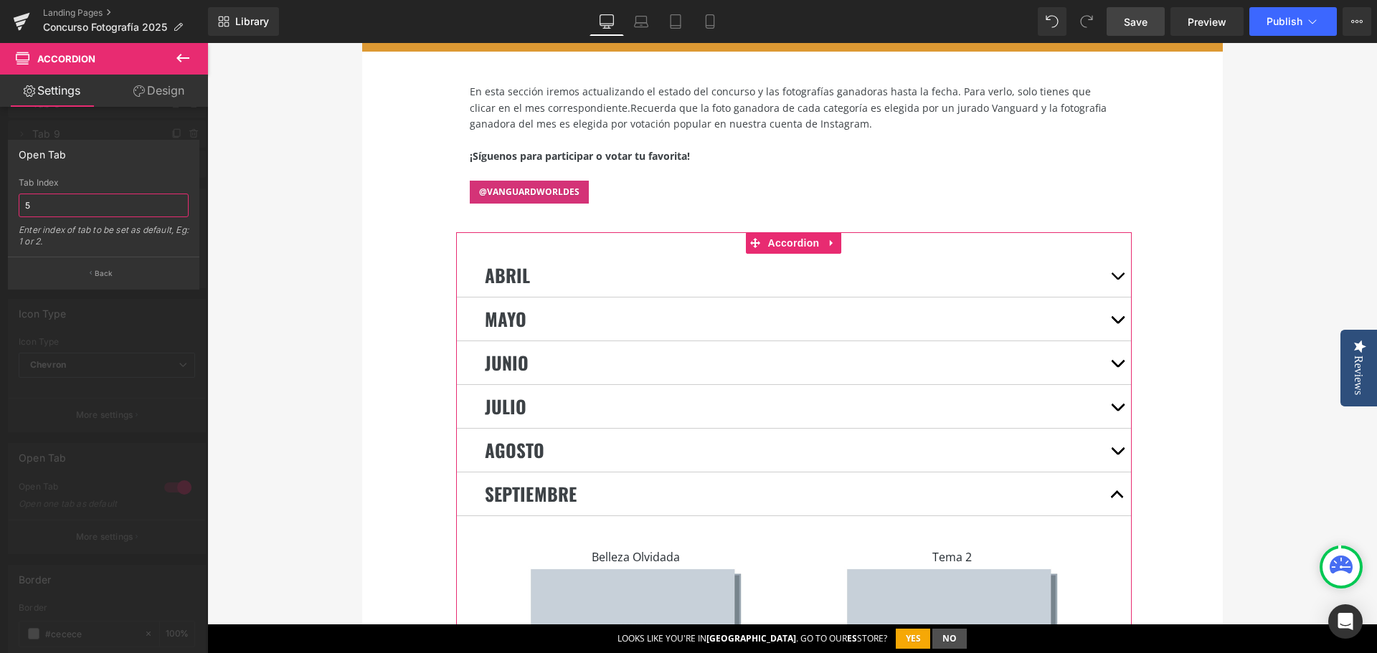
drag, startPoint x: 77, startPoint y: 202, endPoint x: 0, endPoint y: 181, distance: 79.5
click at [0, 181] on div "Open Tab 5 Tab Index 5 Enter index of tab to be set as default, Eg: 1 or 2. Back" at bounding box center [104, 209] width 208 height 161
type input "6"
click at [104, 313] on div at bounding box center [104, 351] width 208 height 617
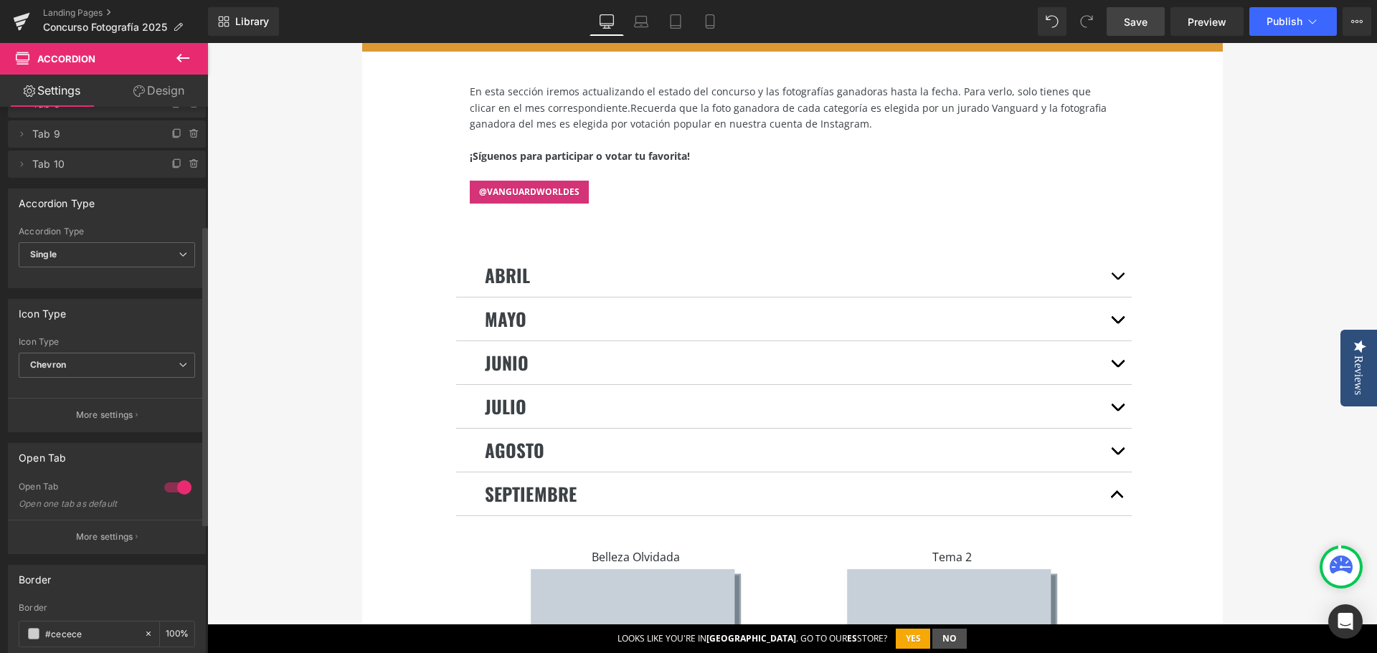
click at [111, 278] on div at bounding box center [107, 279] width 176 height 9
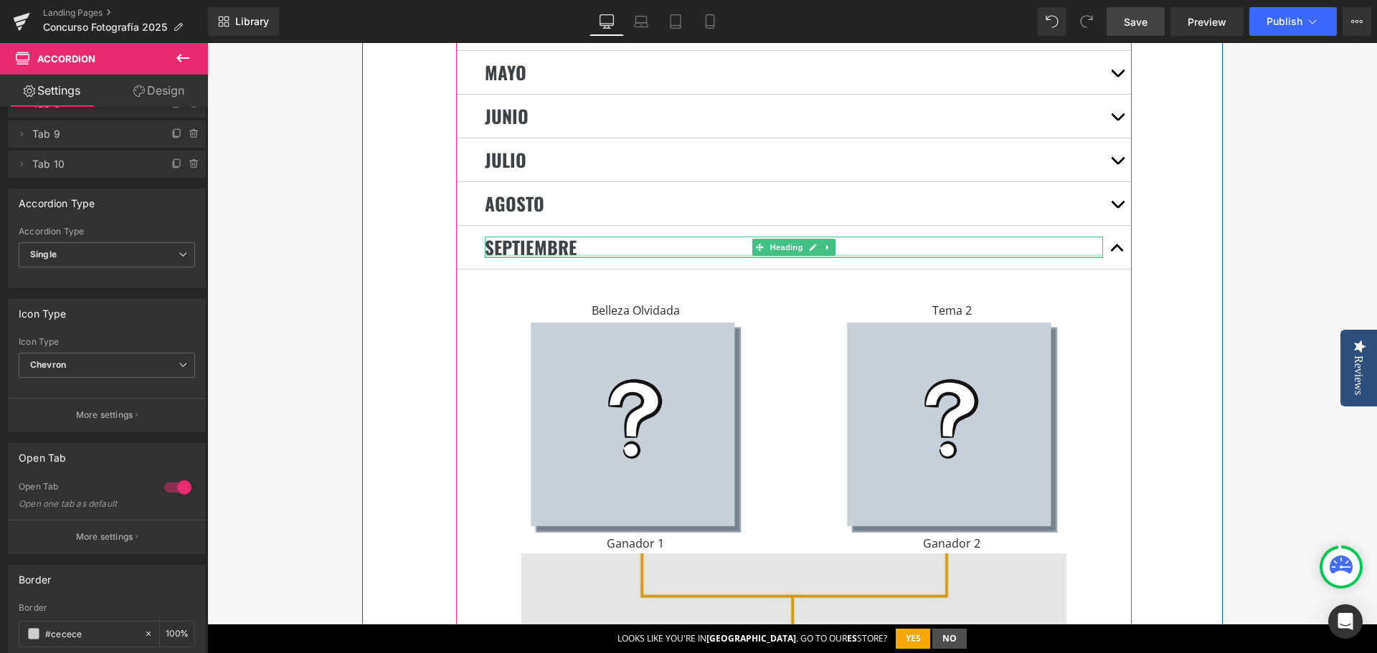
scroll to position [3298, 0]
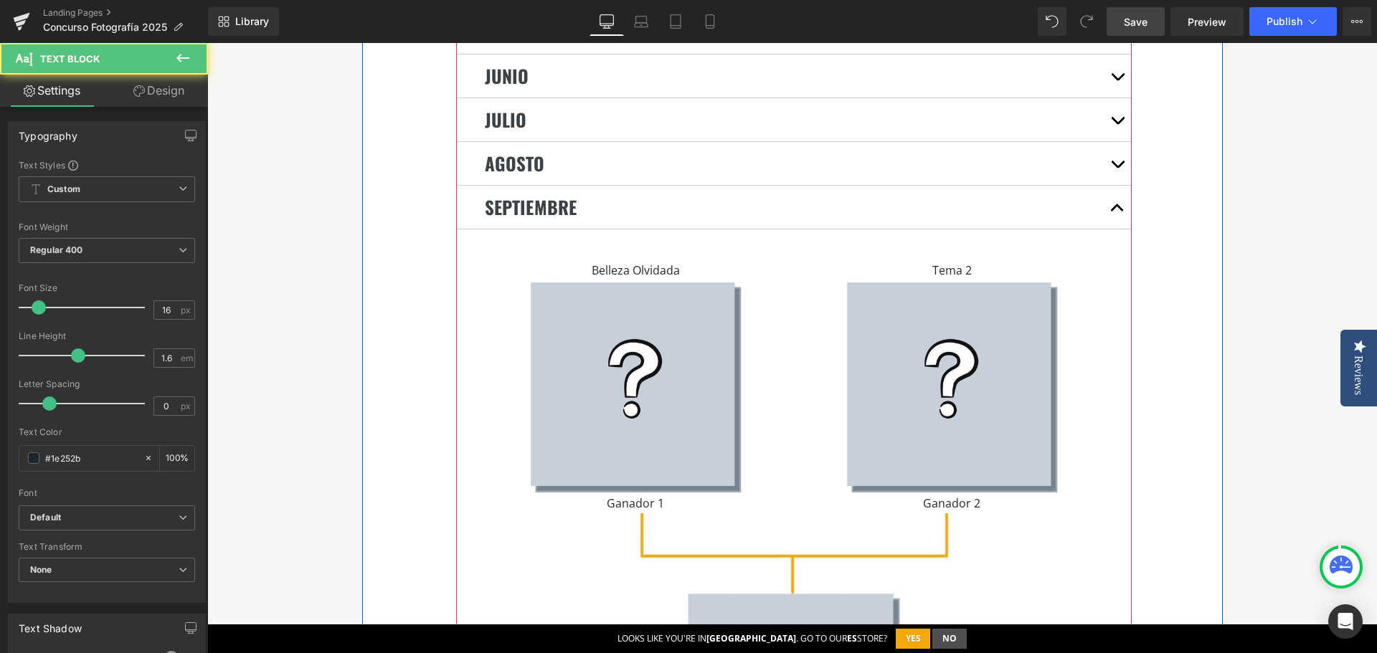
click at [650, 495] on div "Ganador 1 Text Block" at bounding box center [635, 504] width 295 height 19
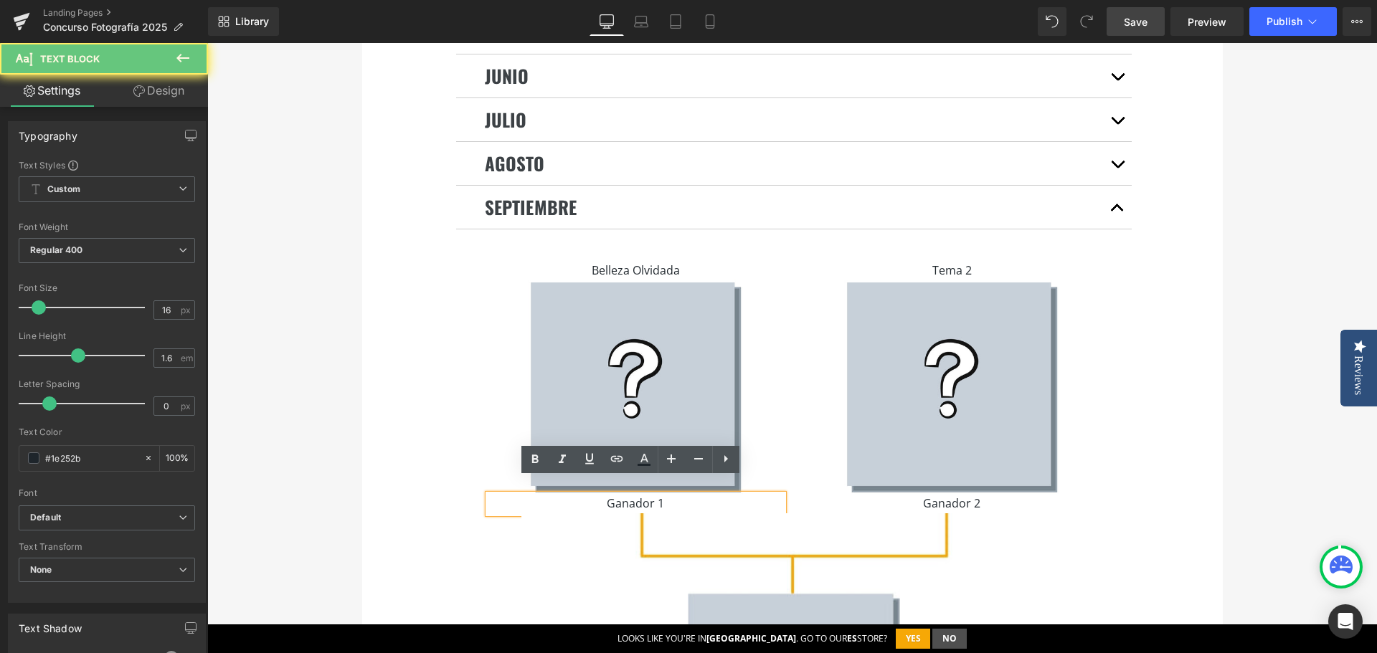
click at [660, 495] on p "Ganador 1" at bounding box center [635, 504] width 295 height 19
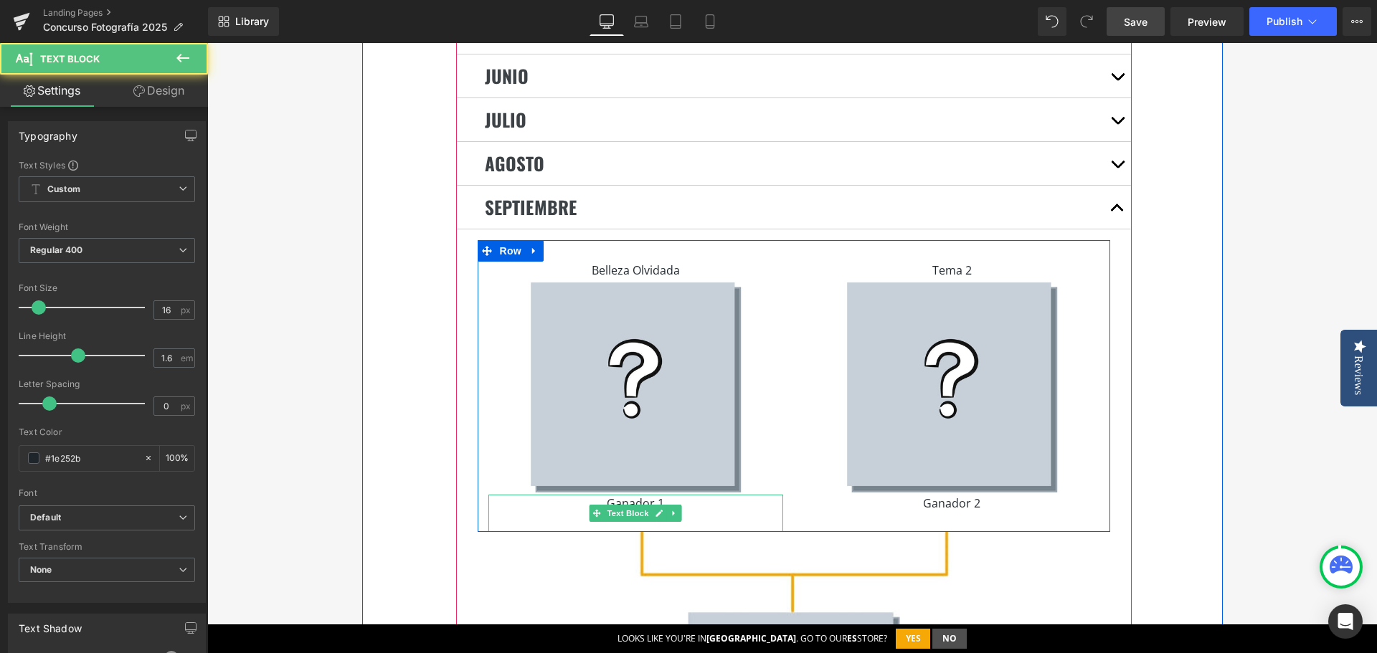
click at [625, 513] on p at bounding box center [635, 522] width 295 height 19
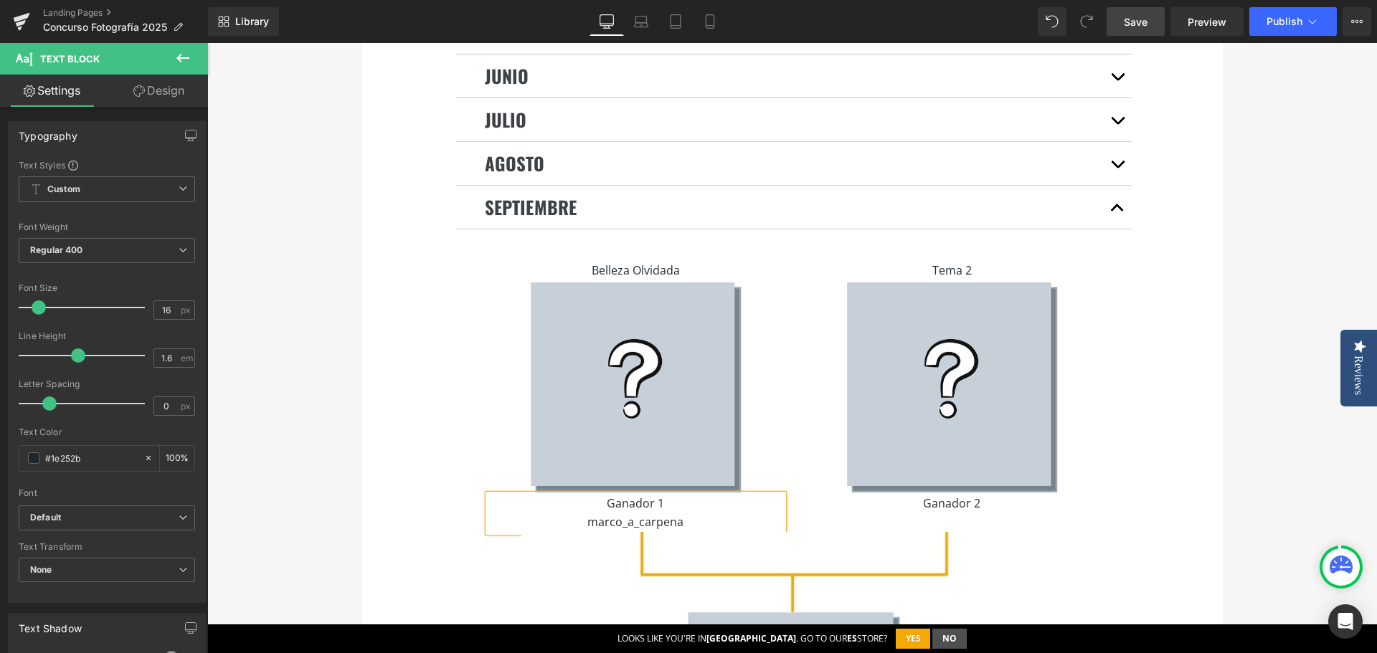
click at [577, 513] on p "marco_a_carpena" at bounding box center [635, 522] width 295 height 19
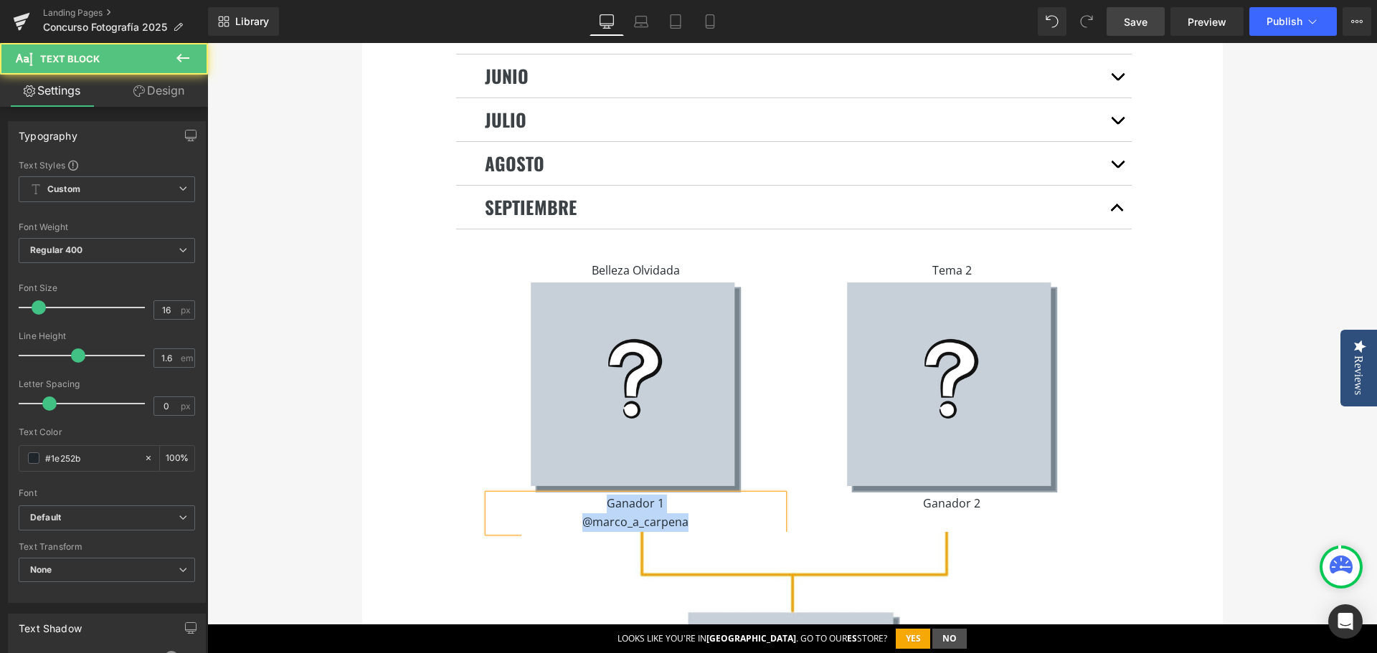
drag, startPoint x: 687, startPoint y: 505, endPoint x: 600, endPoint y: 483, distance: 89.4
click at [600, 495] on div "Ganador 1 @marco_a_carpena" at bounding box center [635, 513] width 295 height 37
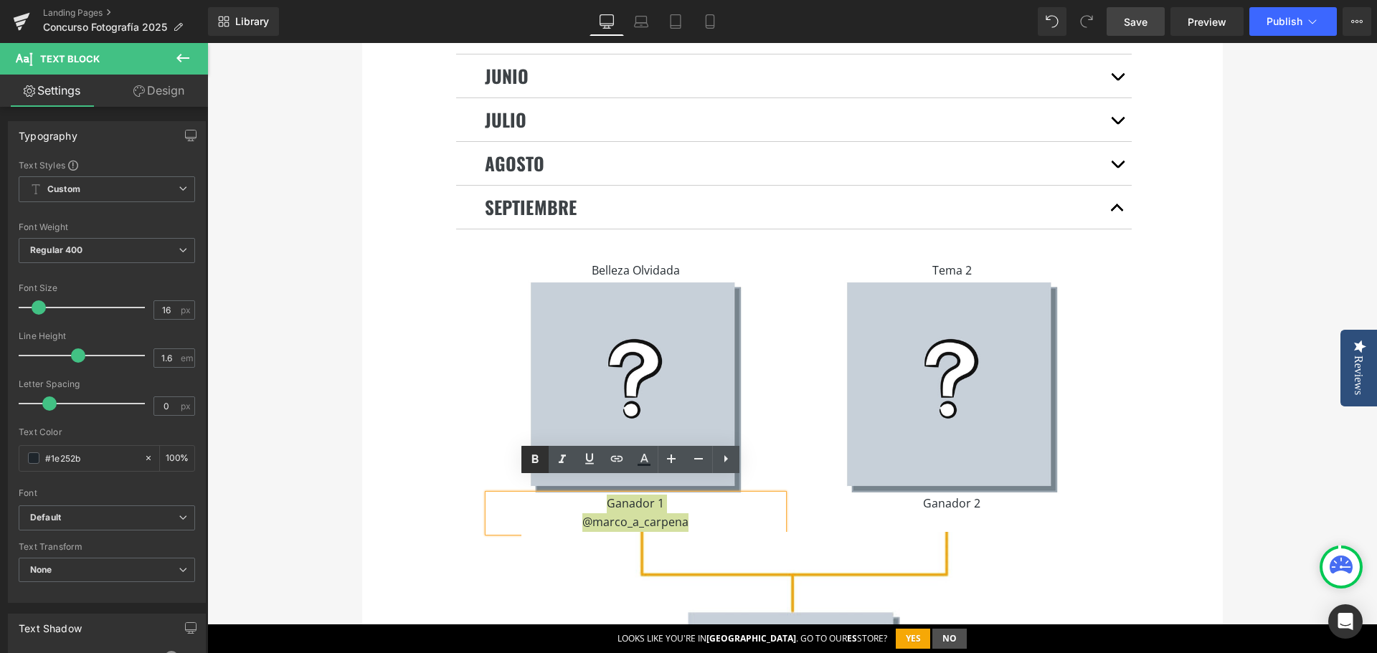
click at [530, 455] on icon at bounding box center [534, 459] width 17 height 17
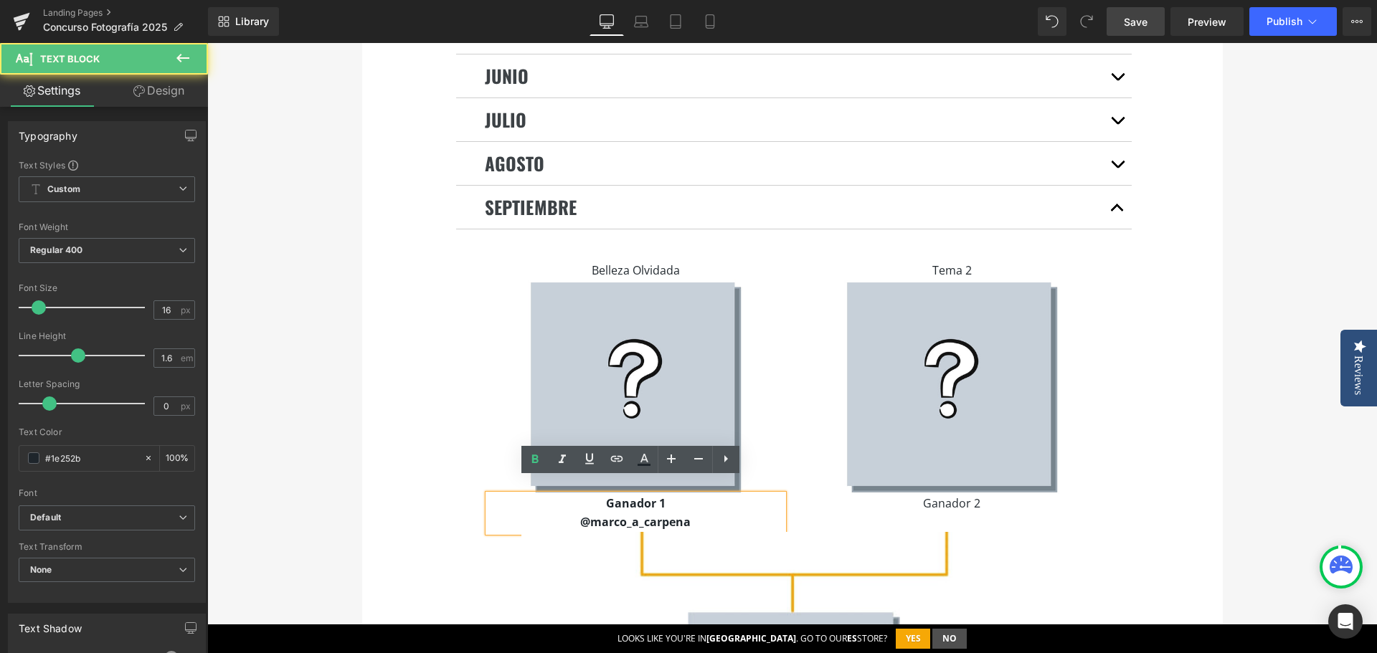
click at [646, 514] on strong "@marco_a_carpena" at bounding box center [635, 522] width 110 height 16
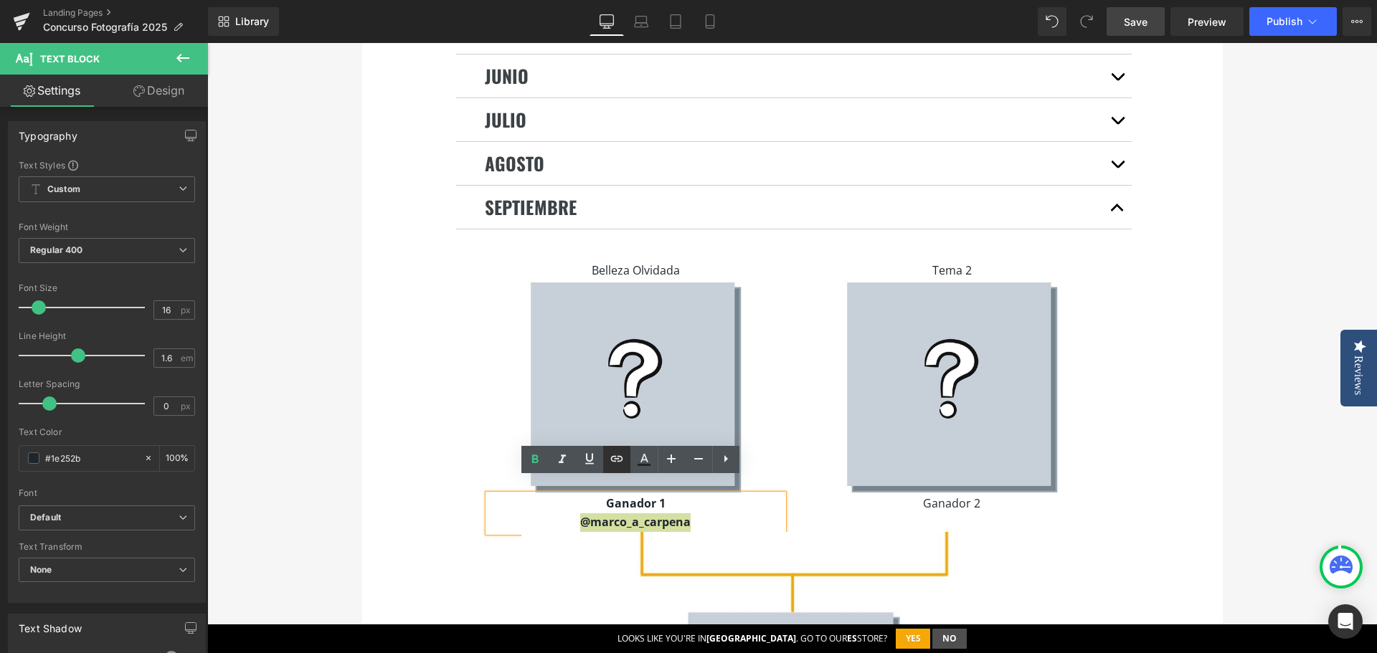
click at [622, 463] on icon at bounding box center [616, 458] width 17 height 17
click at [635, 518] on input "text" at bounding box center [600, 519] width 221 height 36
paste input "[URL][DOMAIN_NAME]"
type input "[URL][DOMAIN_NAME]"
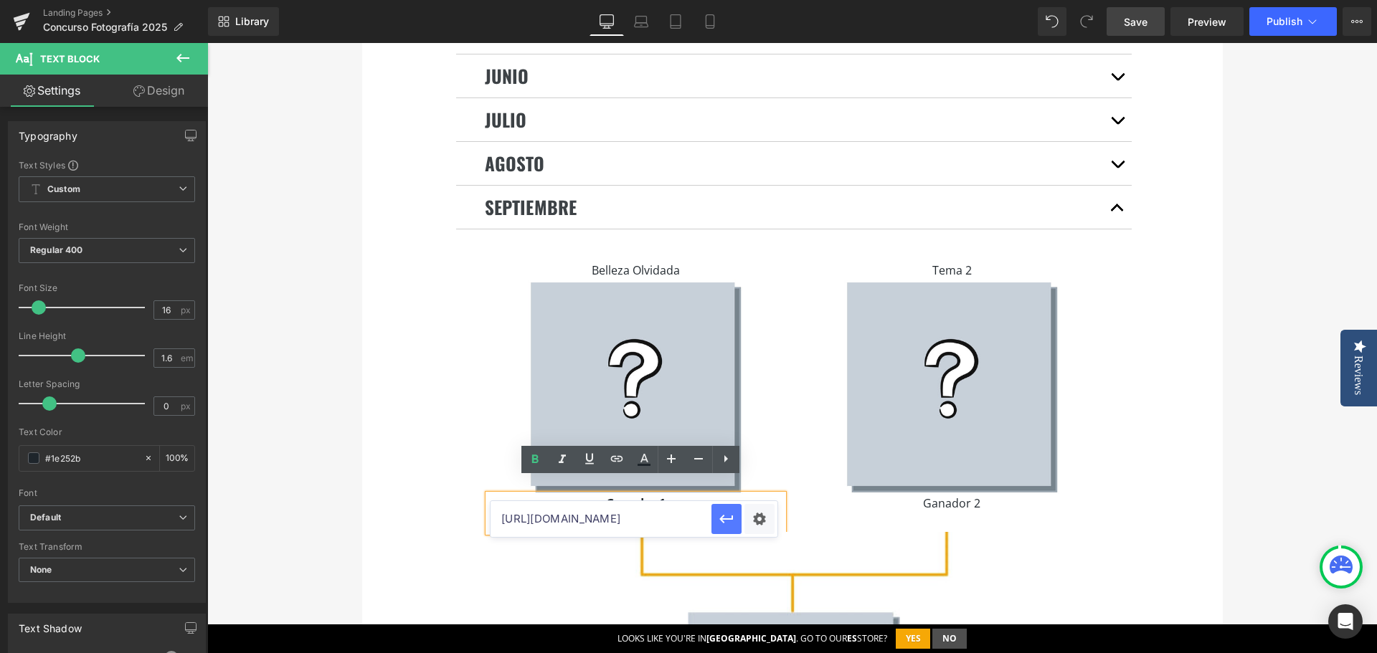
click at [725, 523] on icon "button" at bounding box center [726, 518] width 17 height 17
click at [367, 450] on div "ABRIL Heading Invierno astronómico Text Block Image Ganador Reto 1 @fer_astrola…" at bounding box center [792, 524] width 860 height 1201
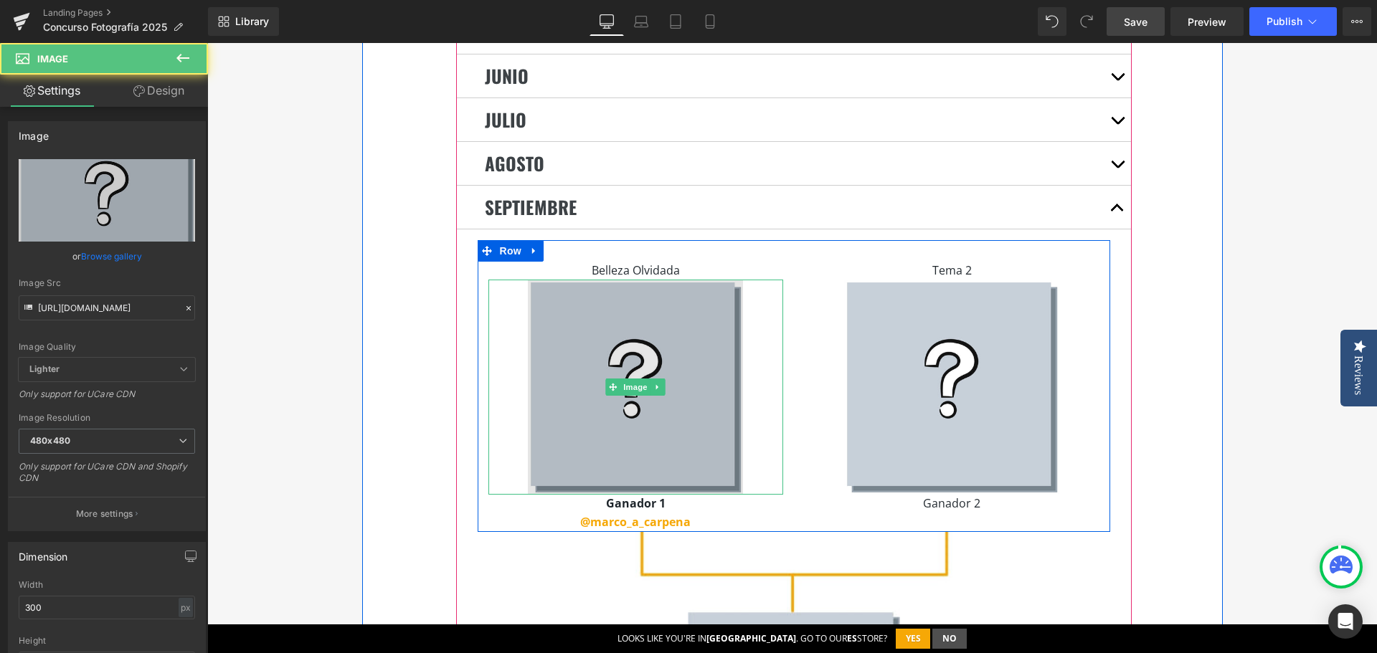
click at [620, 343] on img at bounding box center [635, 387] width 215 height 215
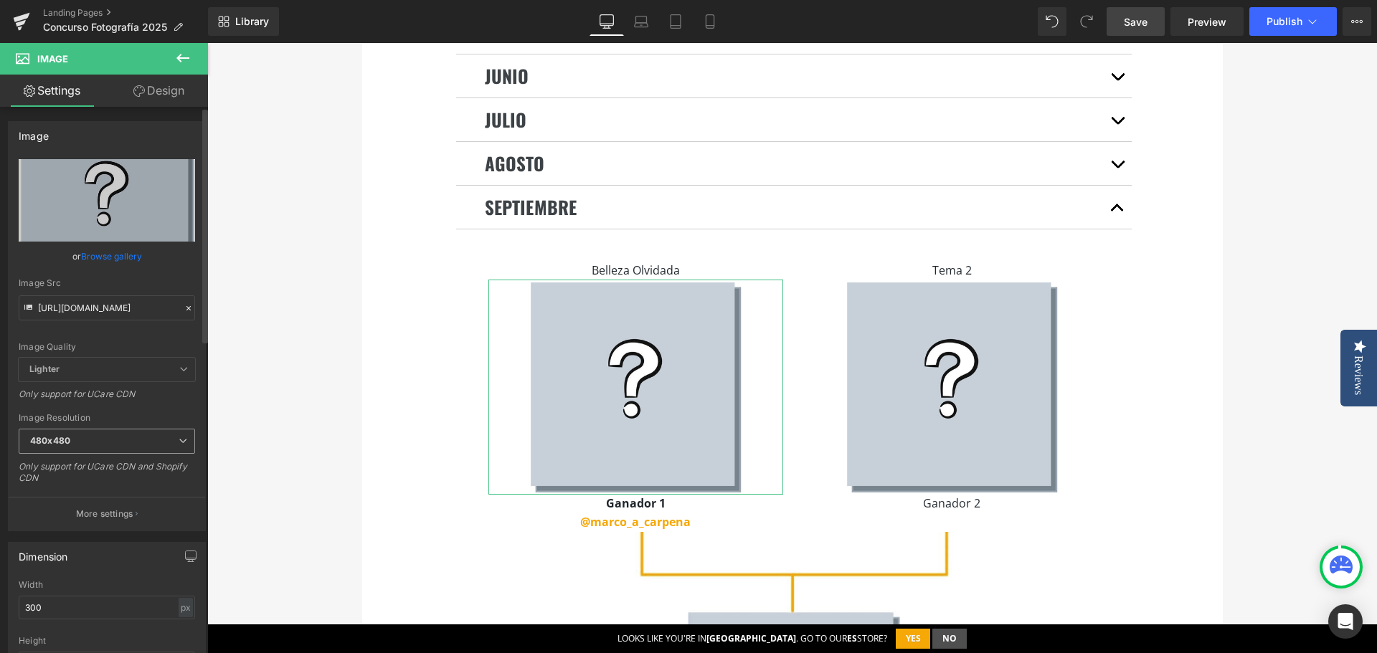
click at [92, 441] on span "480x480" at bounding box center [107, 441] width 176 height 25
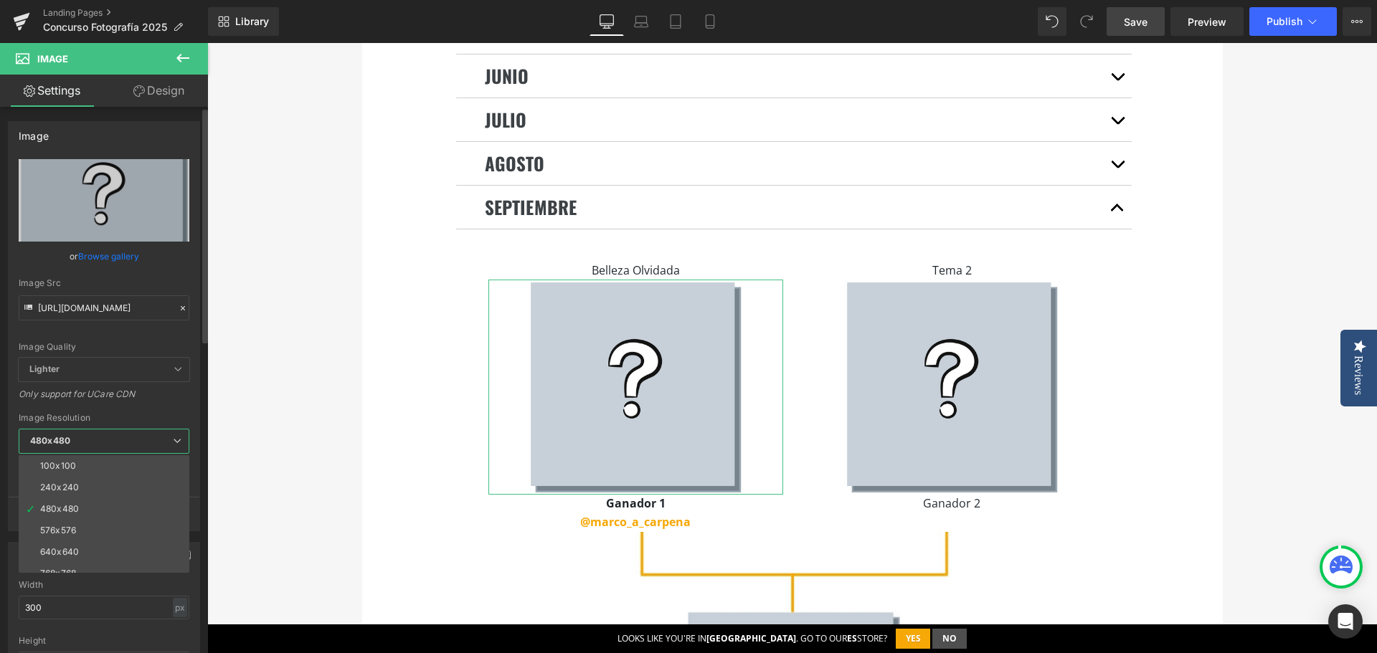
click at [92, 441] on span "480x480" at bounding box center [104, 441] width 171 height 25
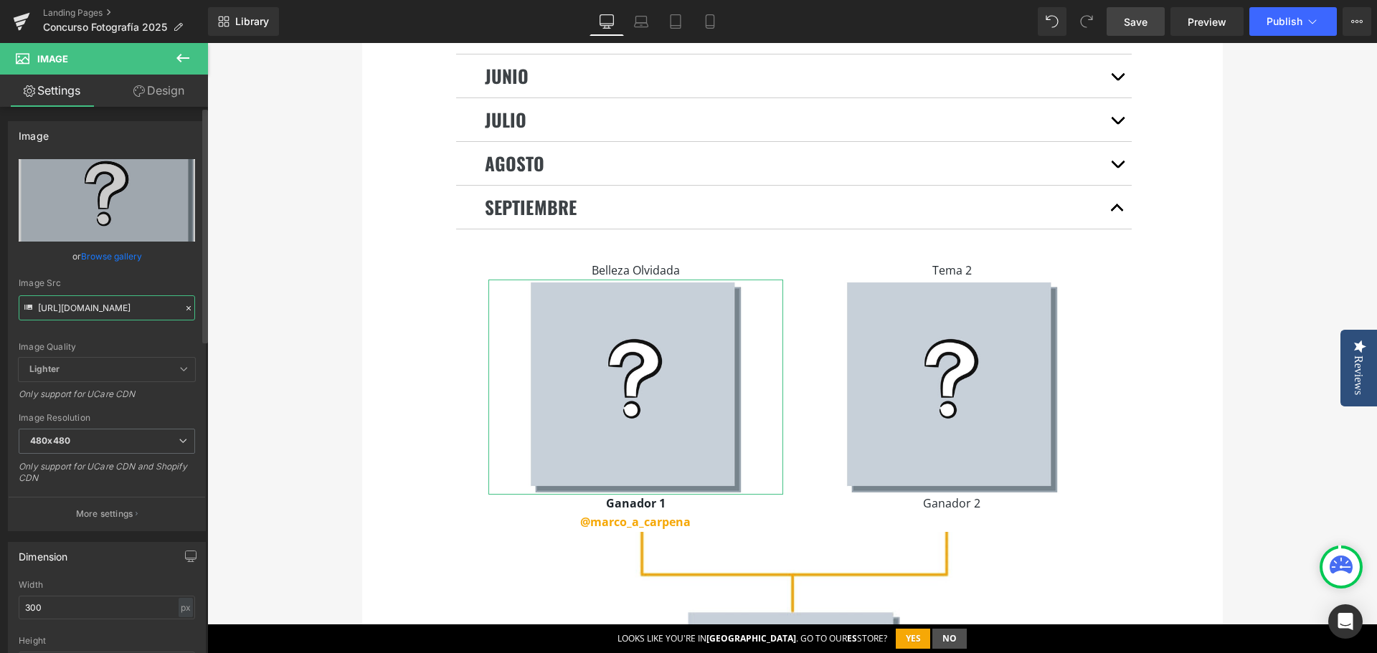
click at [101, 305] on input "[URL][DOMAIN_NAME]" at bounding box center [107, 307] width 176 height 25
paste input "6_ganadora_concurso.jpg?v=1758029930"
type input "[URL][DOMAIN_NAME]"
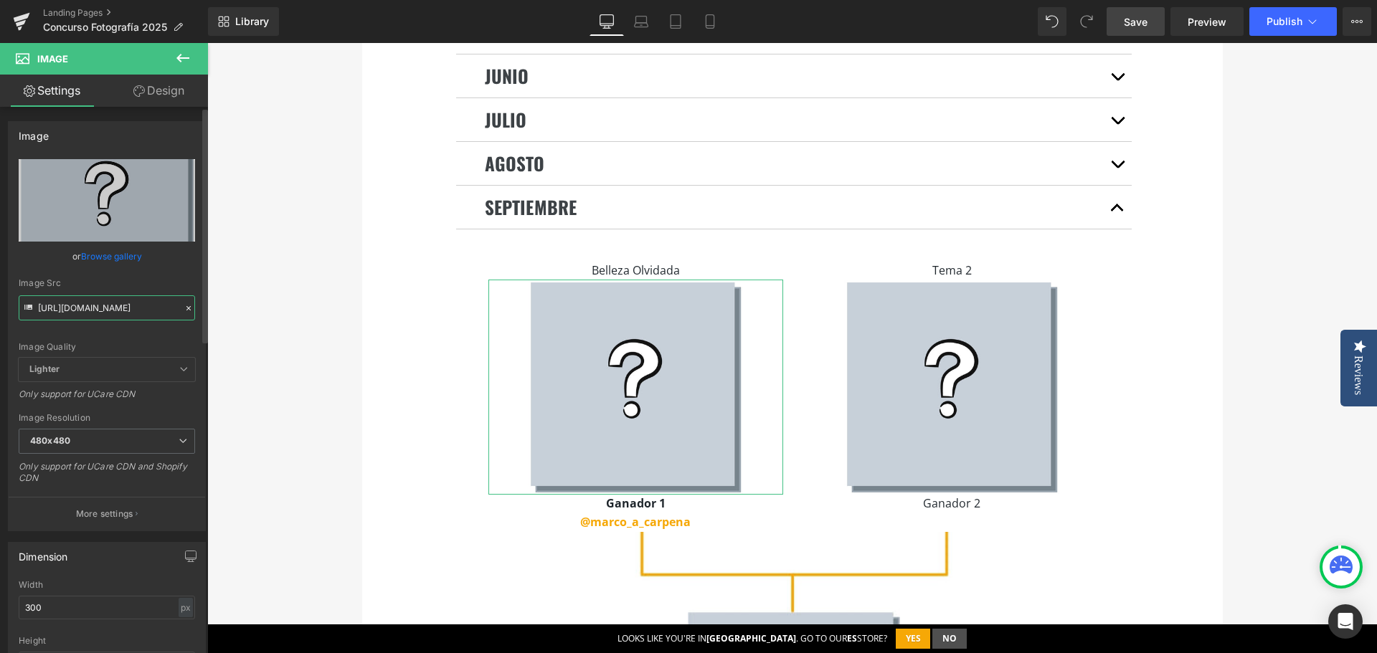
scroll to position [0, 266]
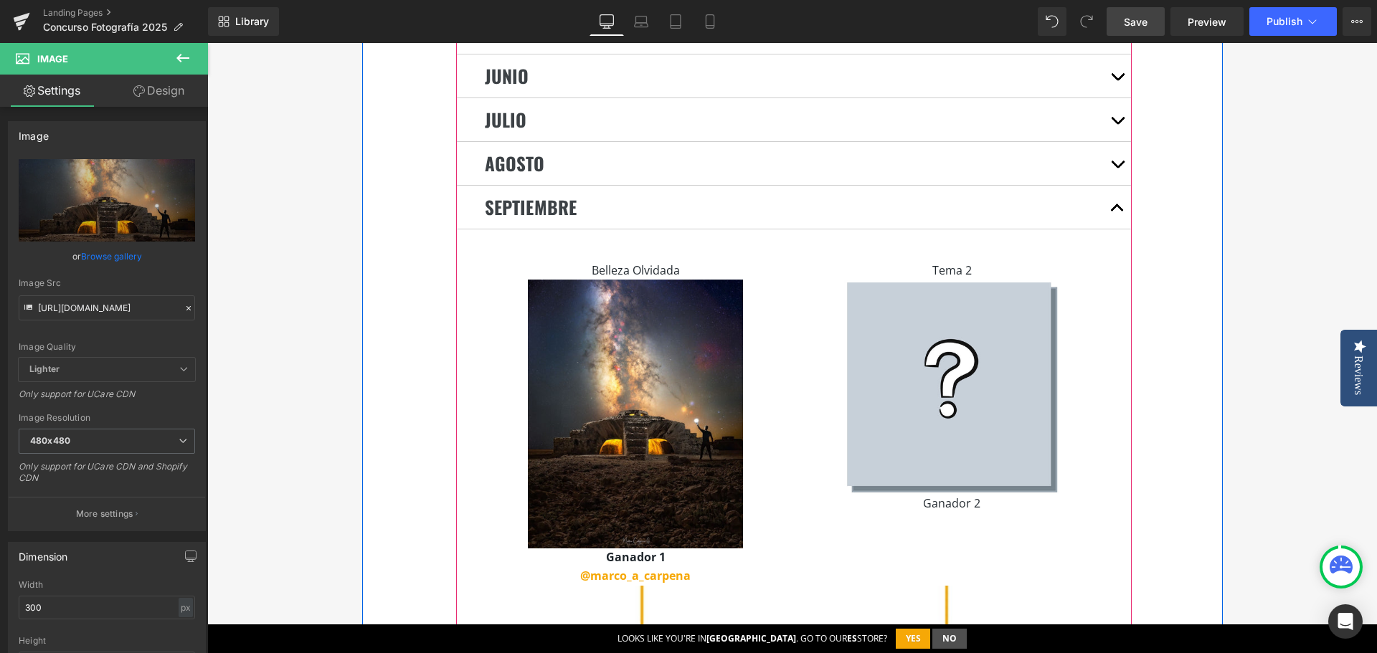
click at [1111, 147] on button "button" at bounding box center [1117, 163] width 29 height 43
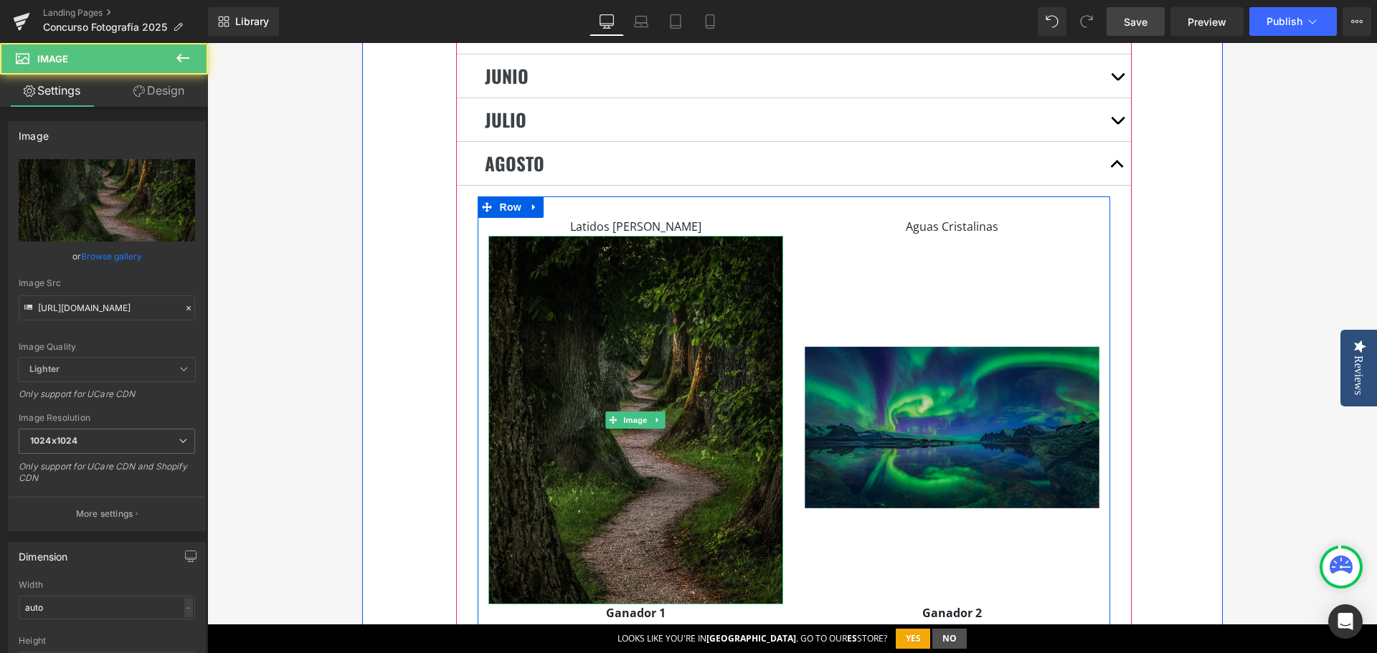
click at [632, 331] on img at bounding box center [635, 420] width 295 height 369
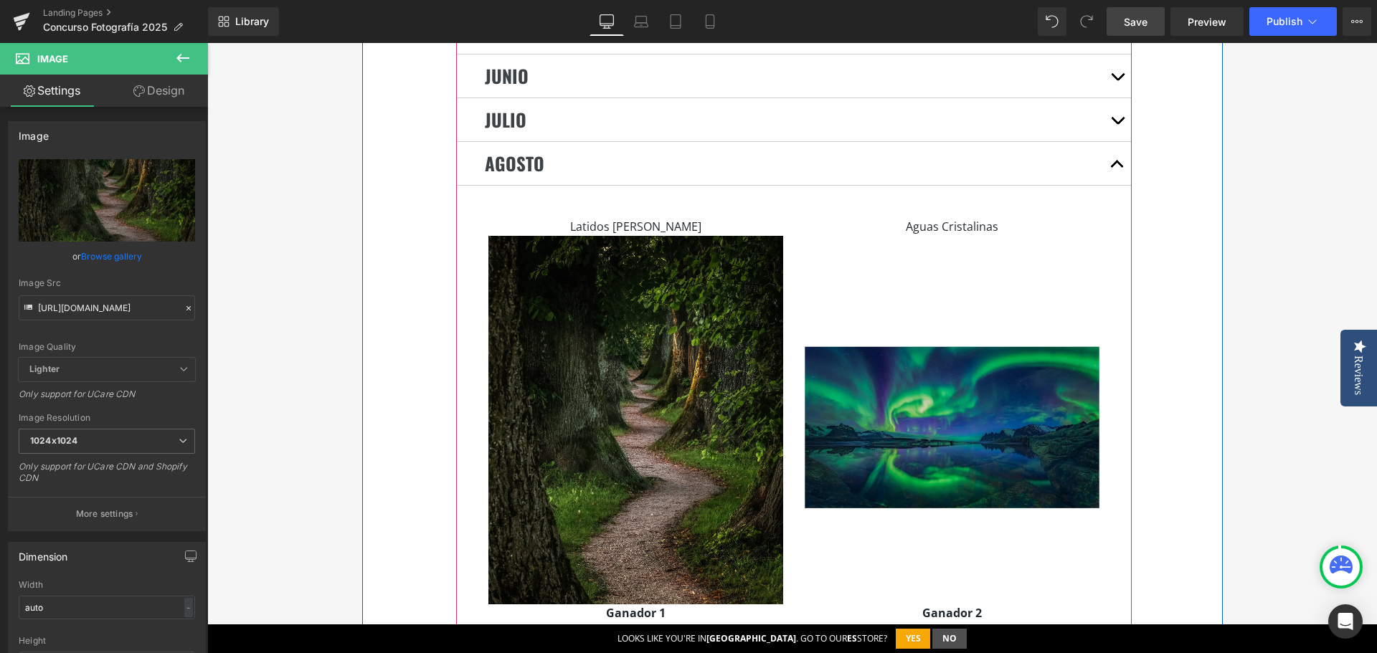
click at [1106, 145] on button "button" at bounding box center [1117, 163] width 29 height 43
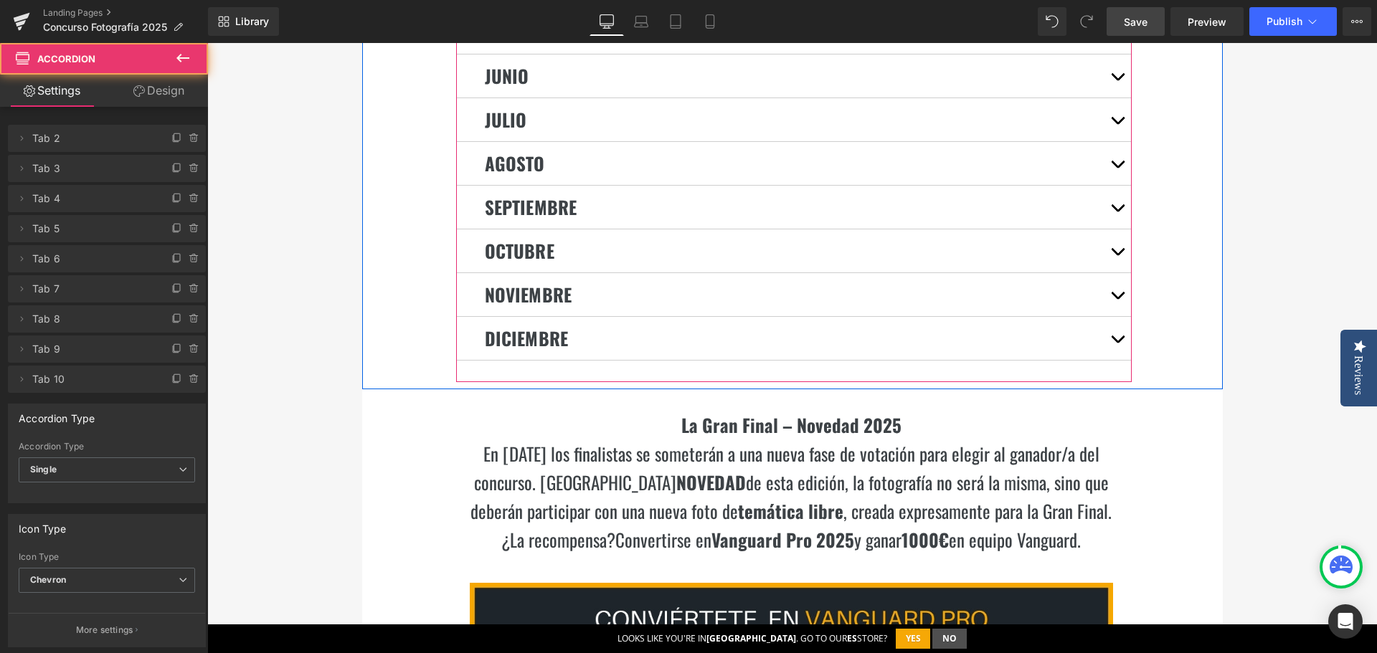
click at [1111, 191] on button "button" at bounding box center [1117, 207] width 29 height 43
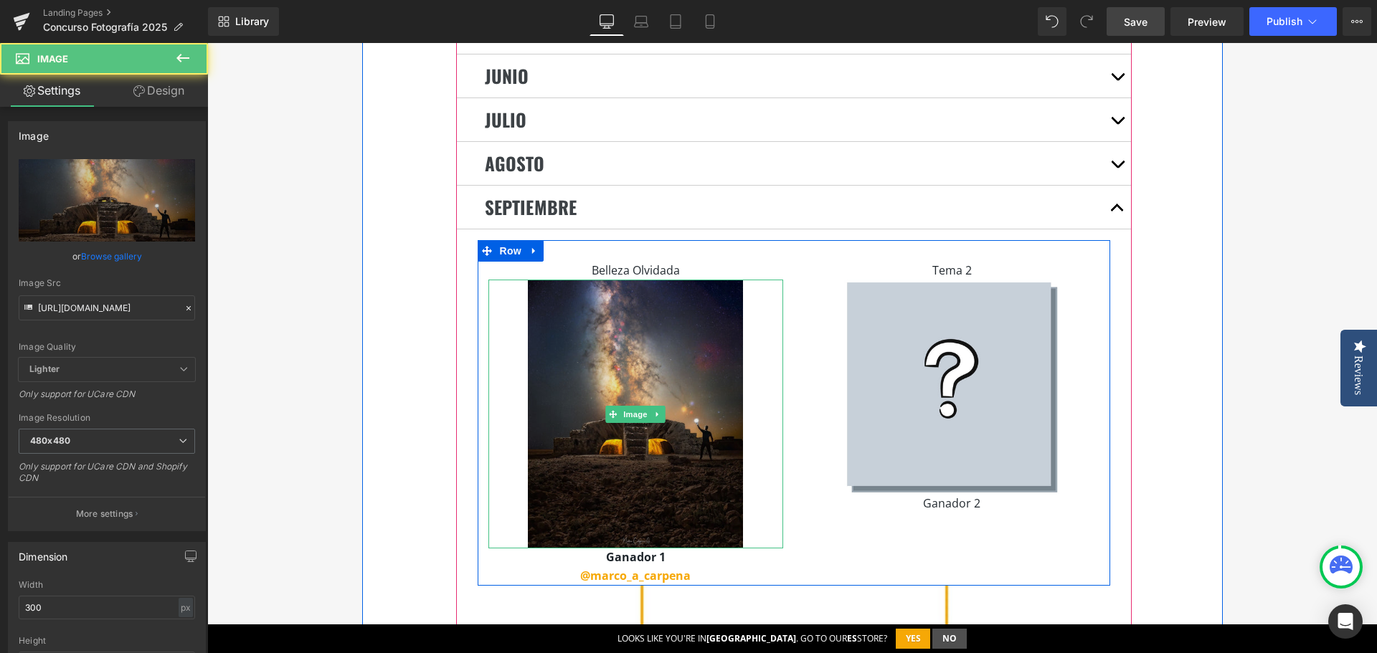
click at [593, 407] on img at bounding box center [635, 414] width 215 height 269
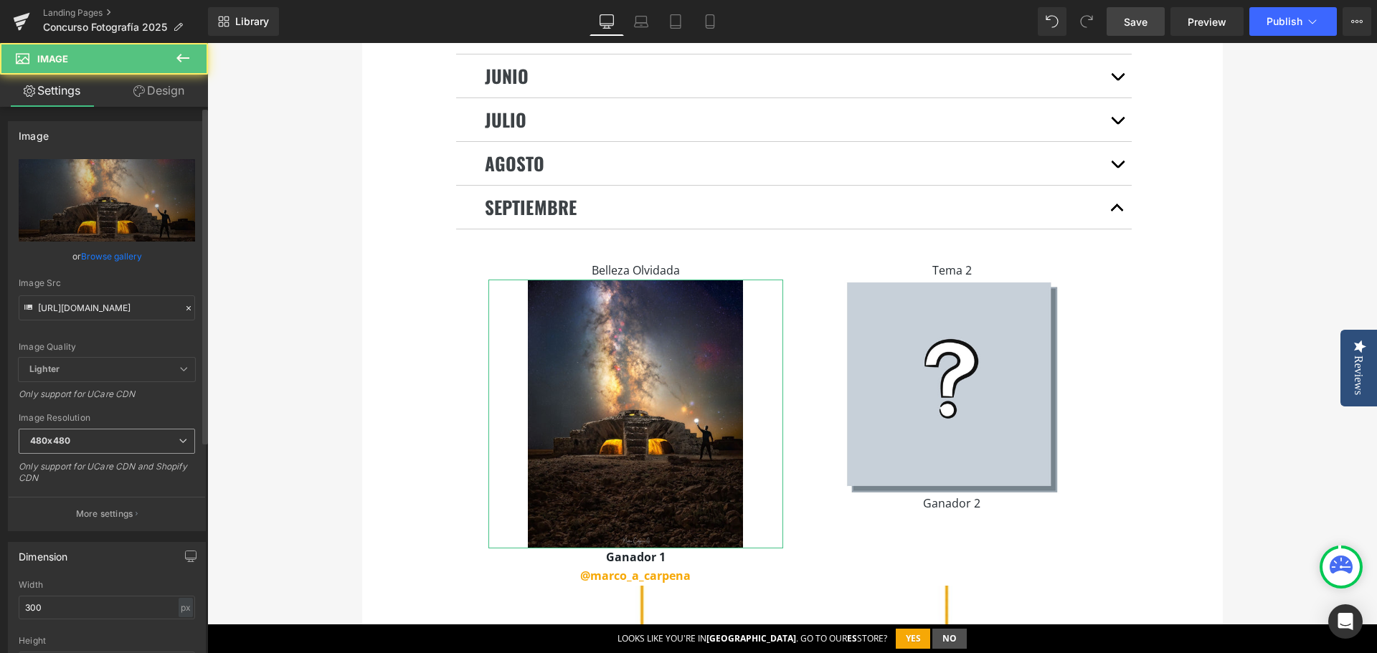
click at [67, 441] on b "480x480" at bounding box center [50, 440] width 40 height 11
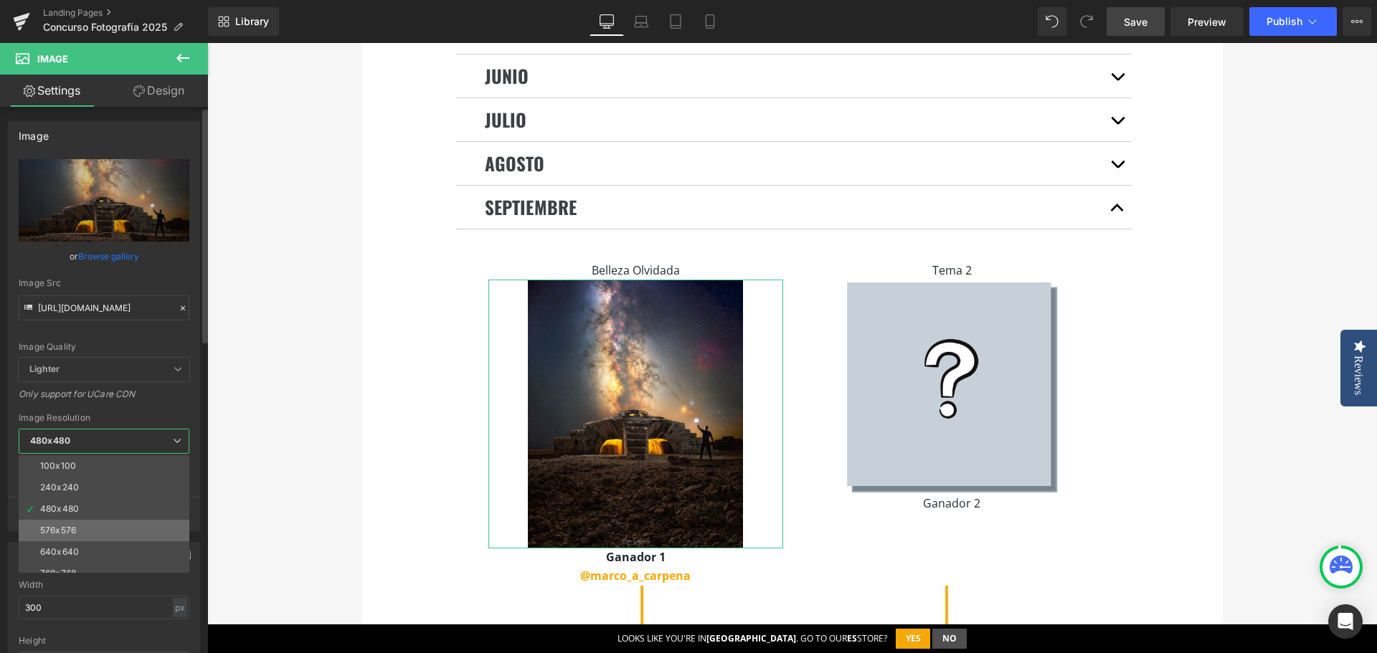
scroll to position [72, 0]
click at [78, 558] on li "1024x1024" at bounding box center [107, 567] width 177 height 22
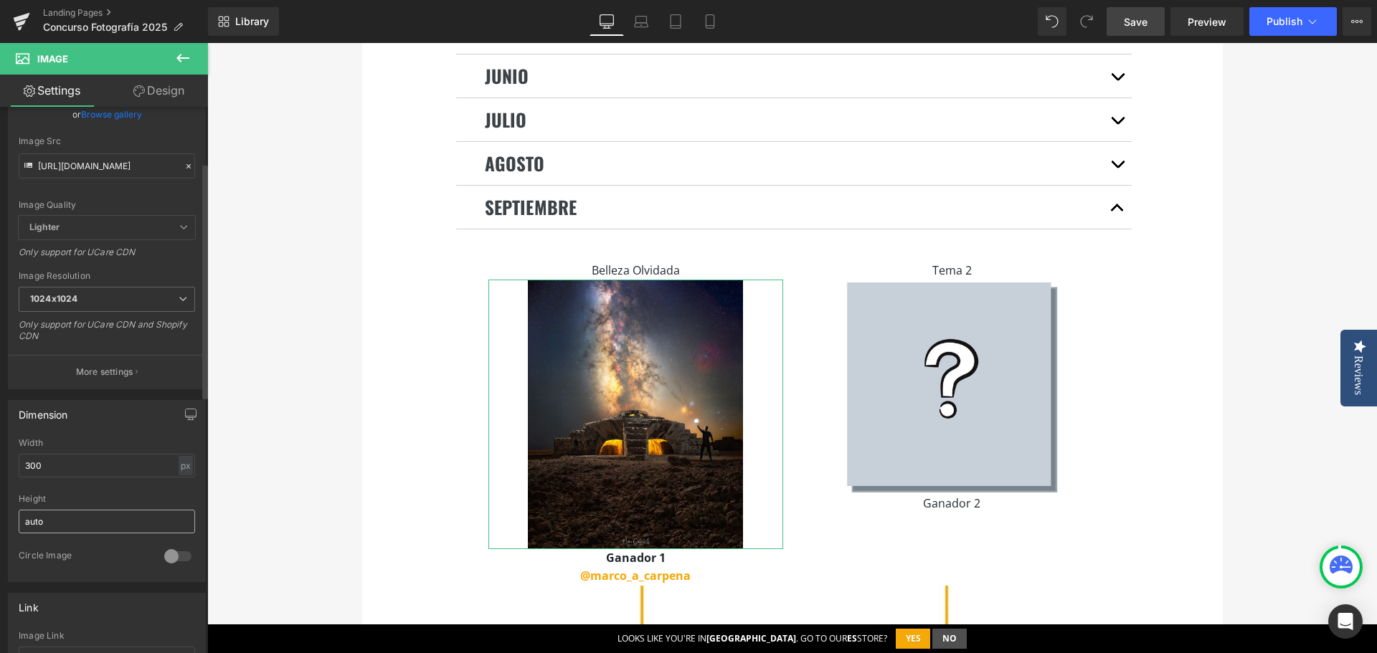
scroll to position [143, 0]
click at [71, 462] on input "300" at bounding box center [107, 464] width 176 height 24
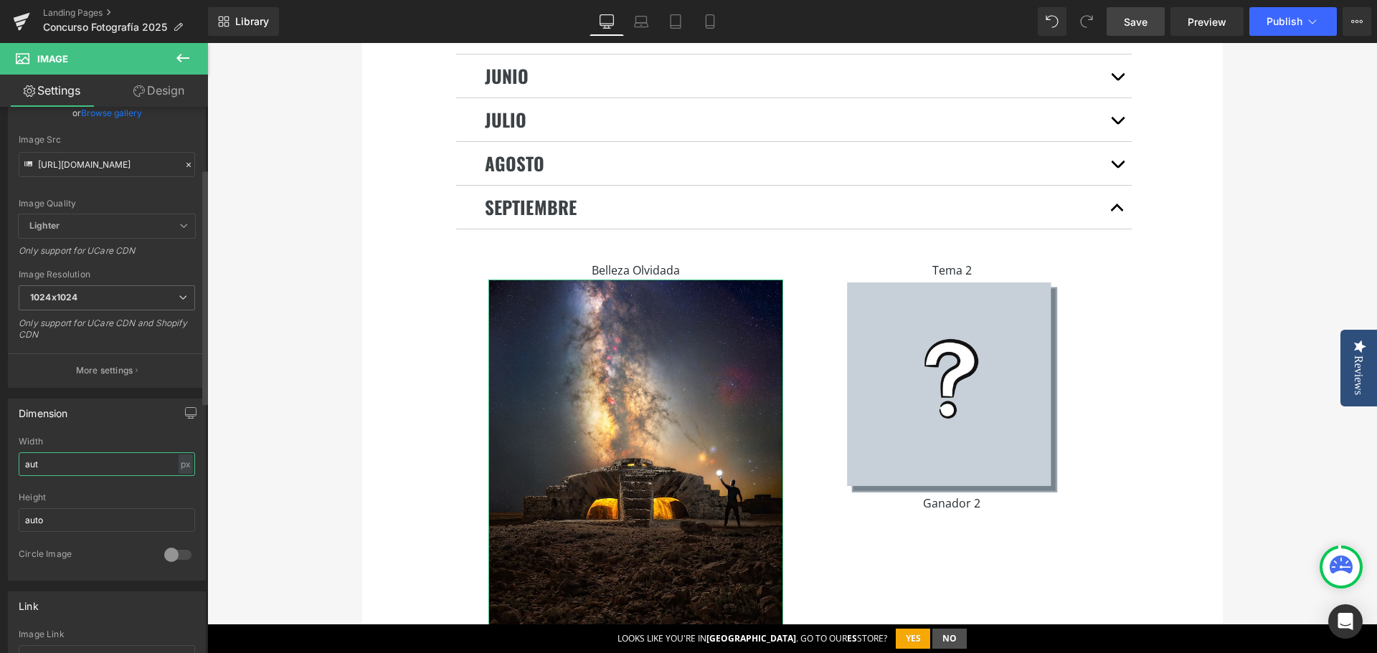
type input "auto"
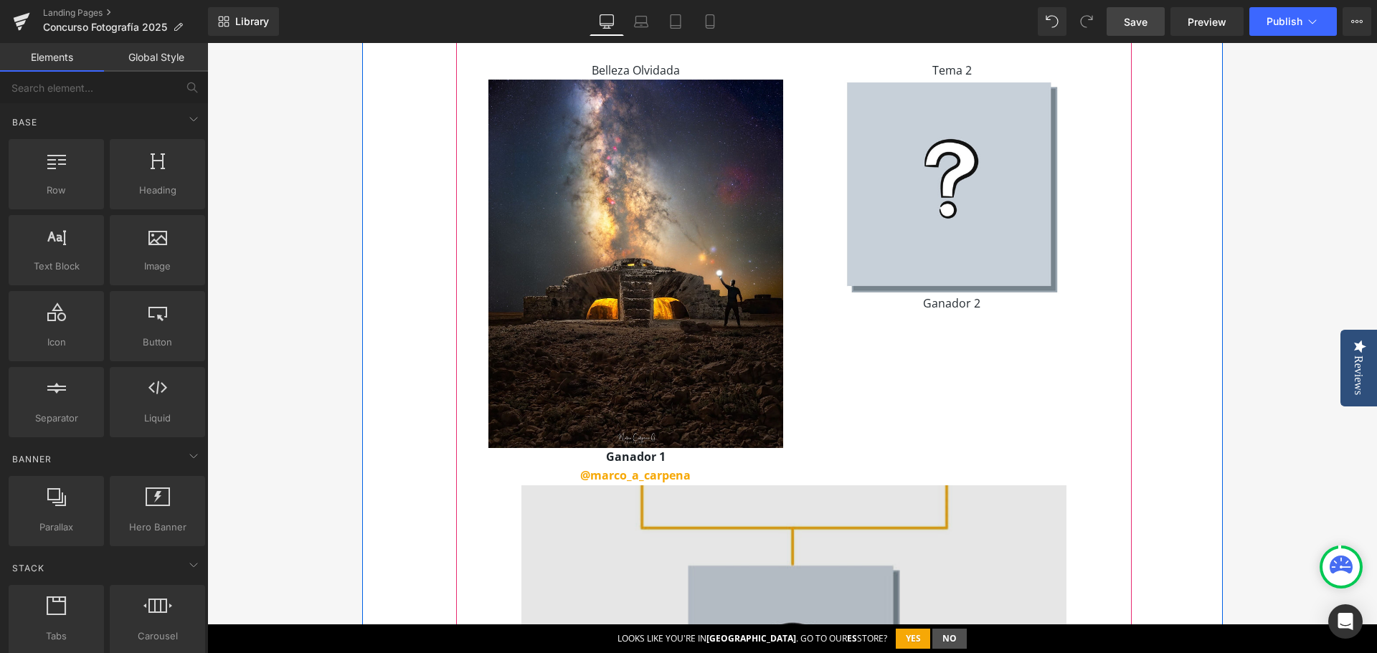
scroll to position [3513, 0]
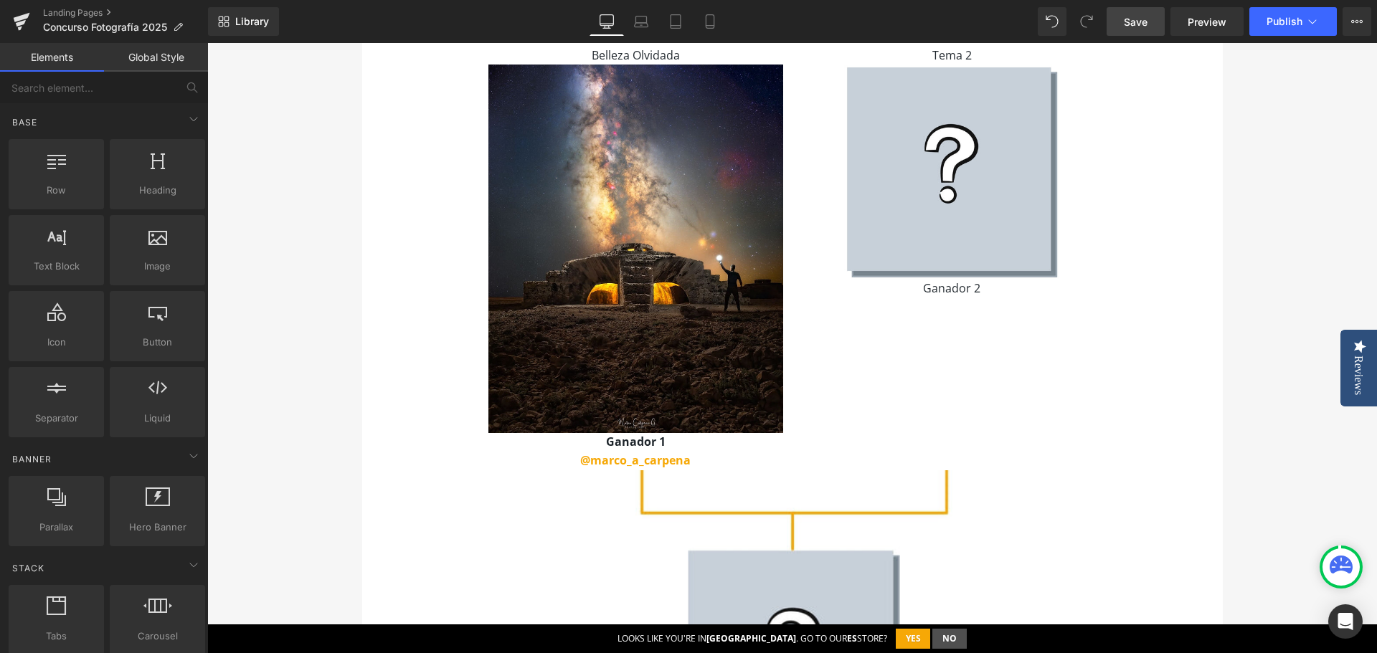
click at [1145, 26] on span "Save" at bounding box center [1136, 21] width 24 height 15
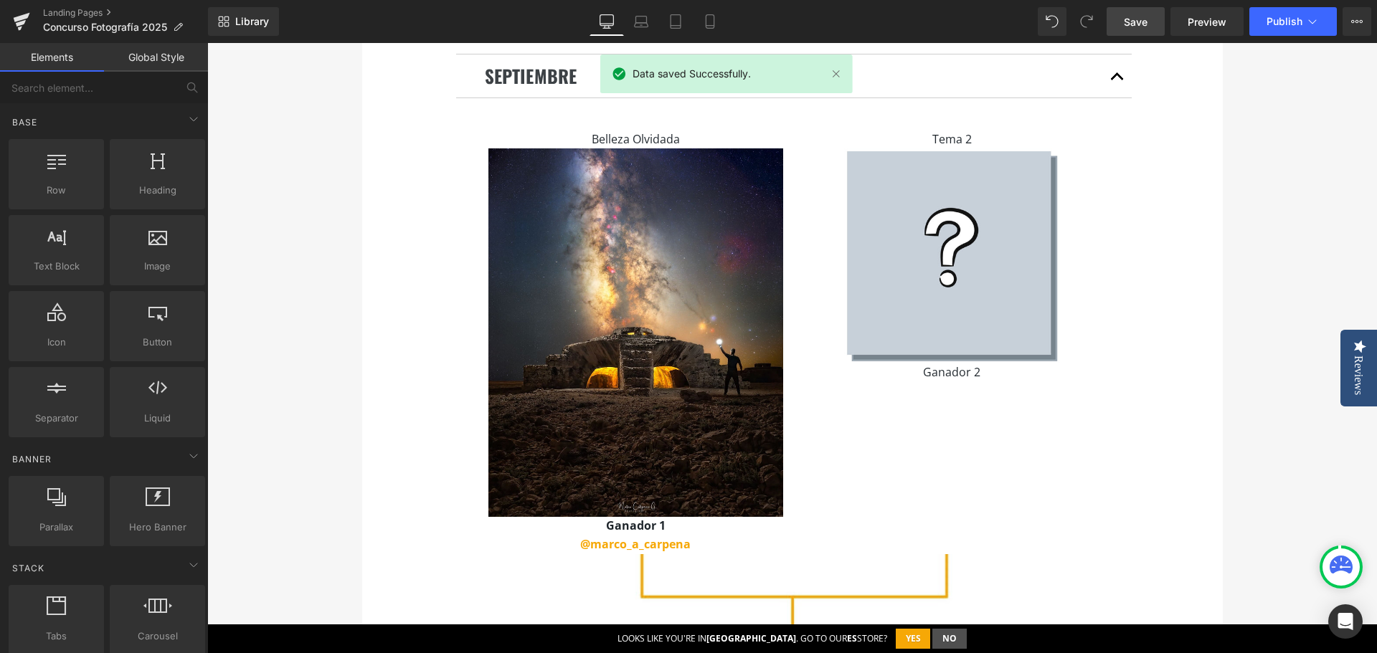
scroll to position [3298, 0]
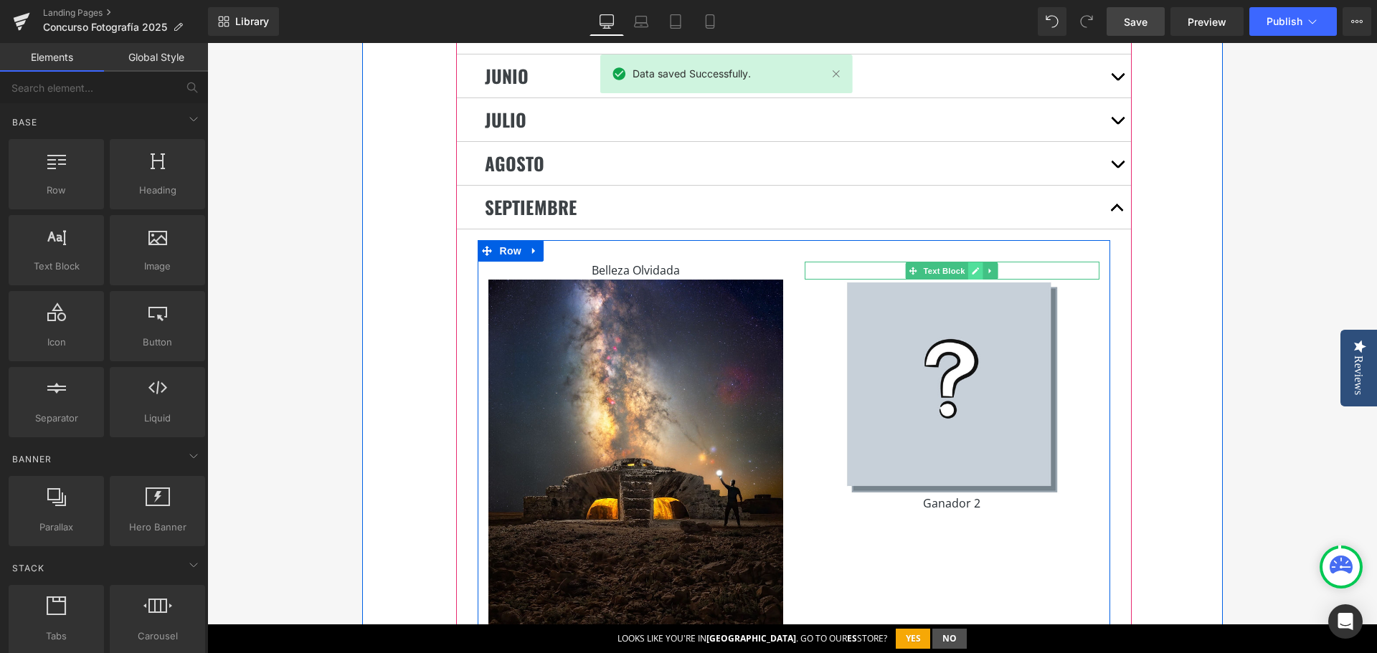
click at [972, 267] on icon at bounding box center [975, 270] width 7 height 7
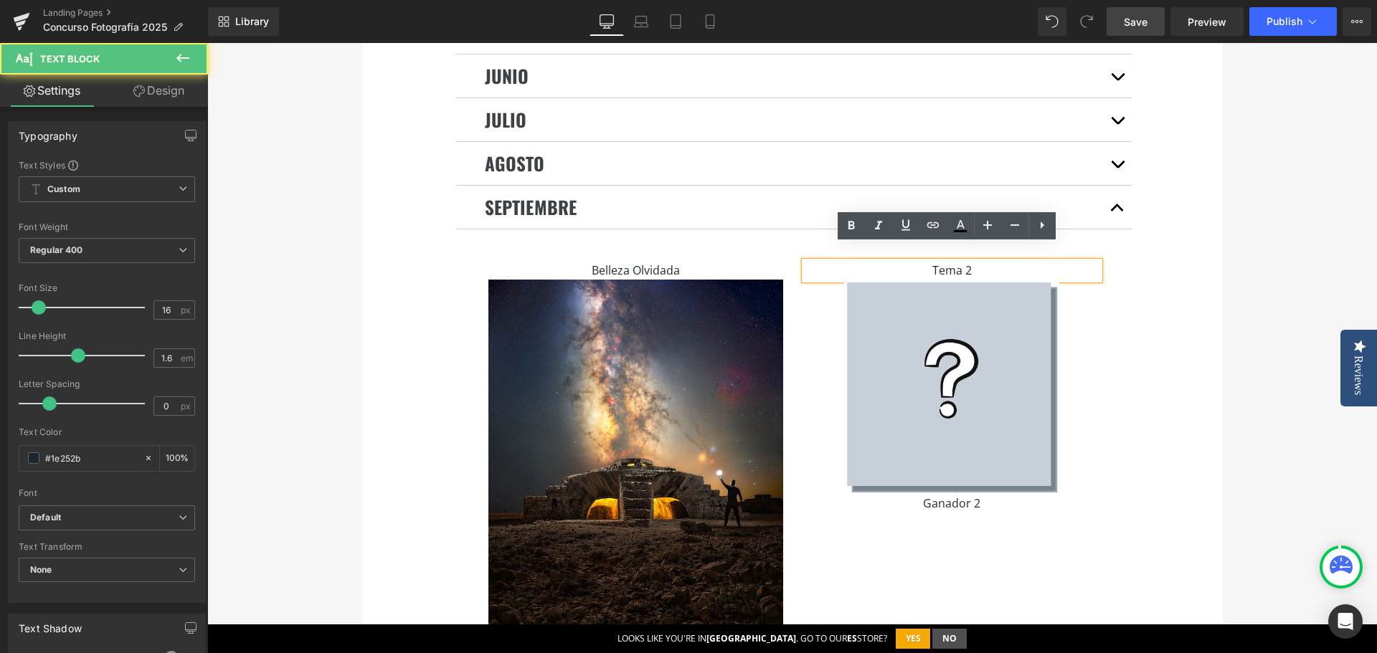
click at [962, 262] on p "Tema 2" at bounding box center [951, 271] width 295 height 19
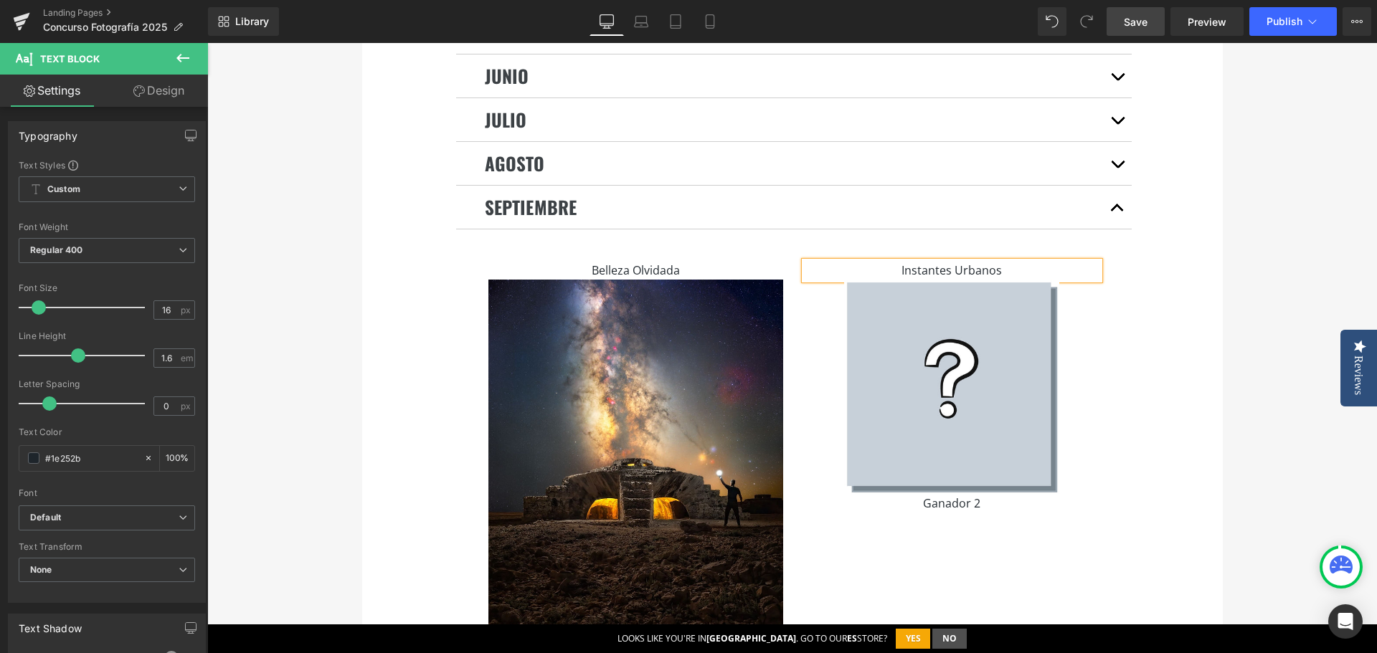
click at [1131, 29] on span "Save" at bounding box center [1136, 21] width 24 height 15
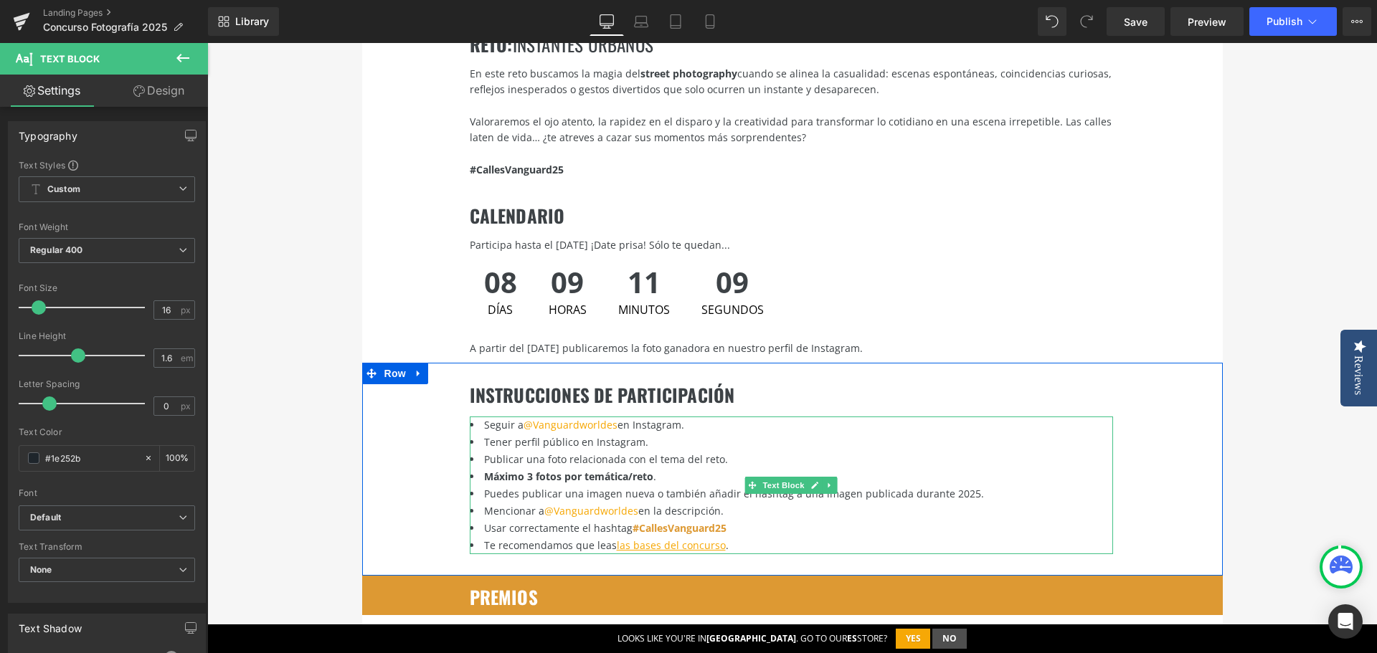
scroll to position [1936, 0]
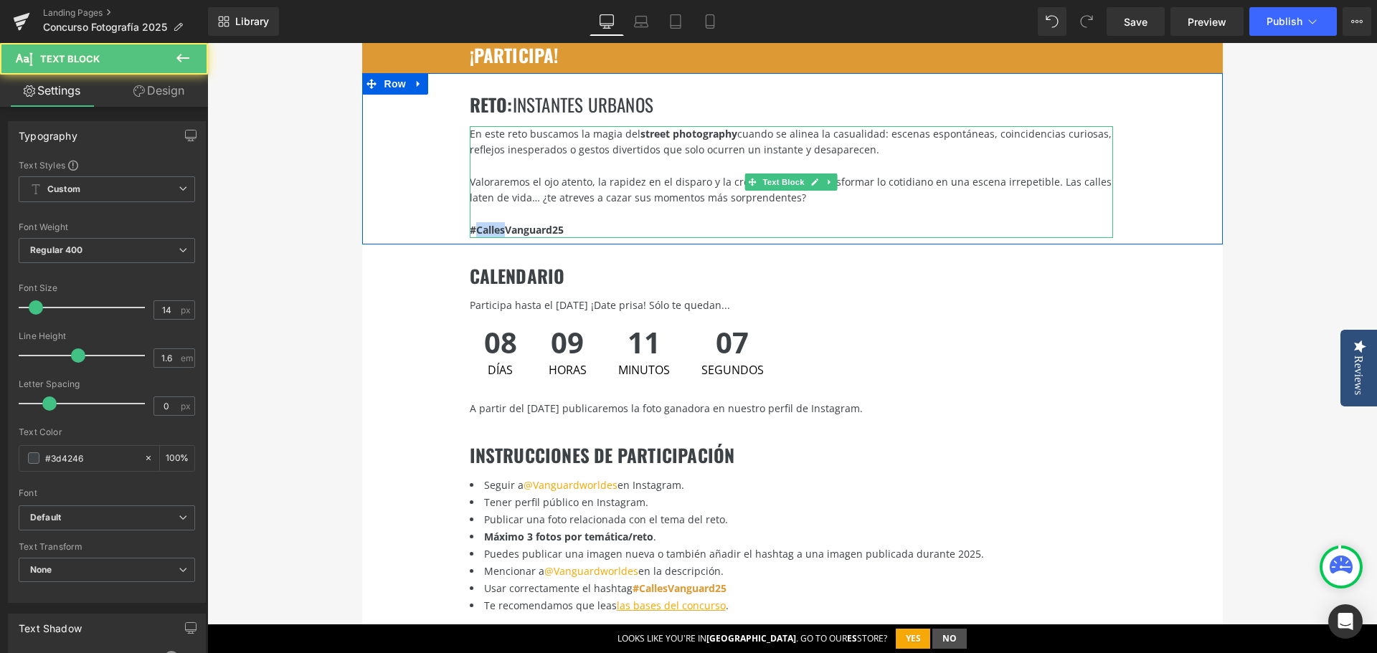
drag, startPoint x: 502, startPoint y: 217, endPoint x: 471, endPoint y: 216, distance: 30.9
click at [471, 223] on strong "#CallesVanguard25" at bounding box center [517, 230] width 94 height 14
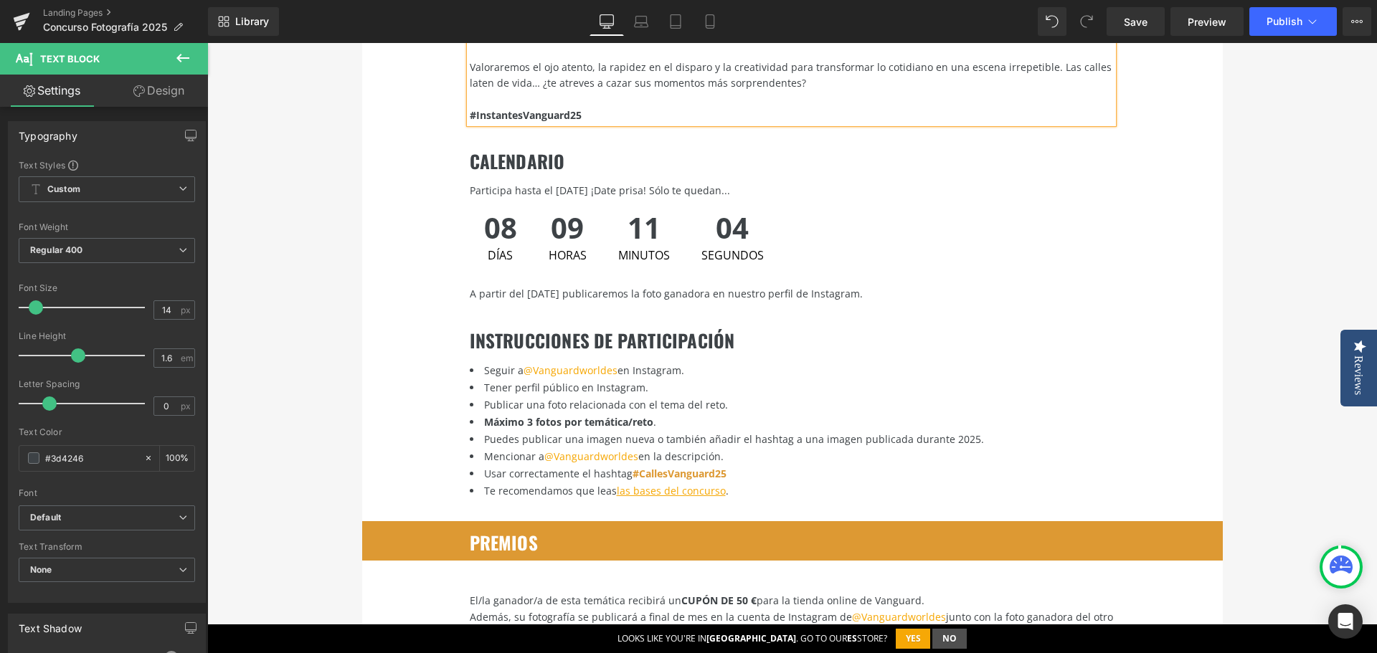
scroll to position [2294, 0]
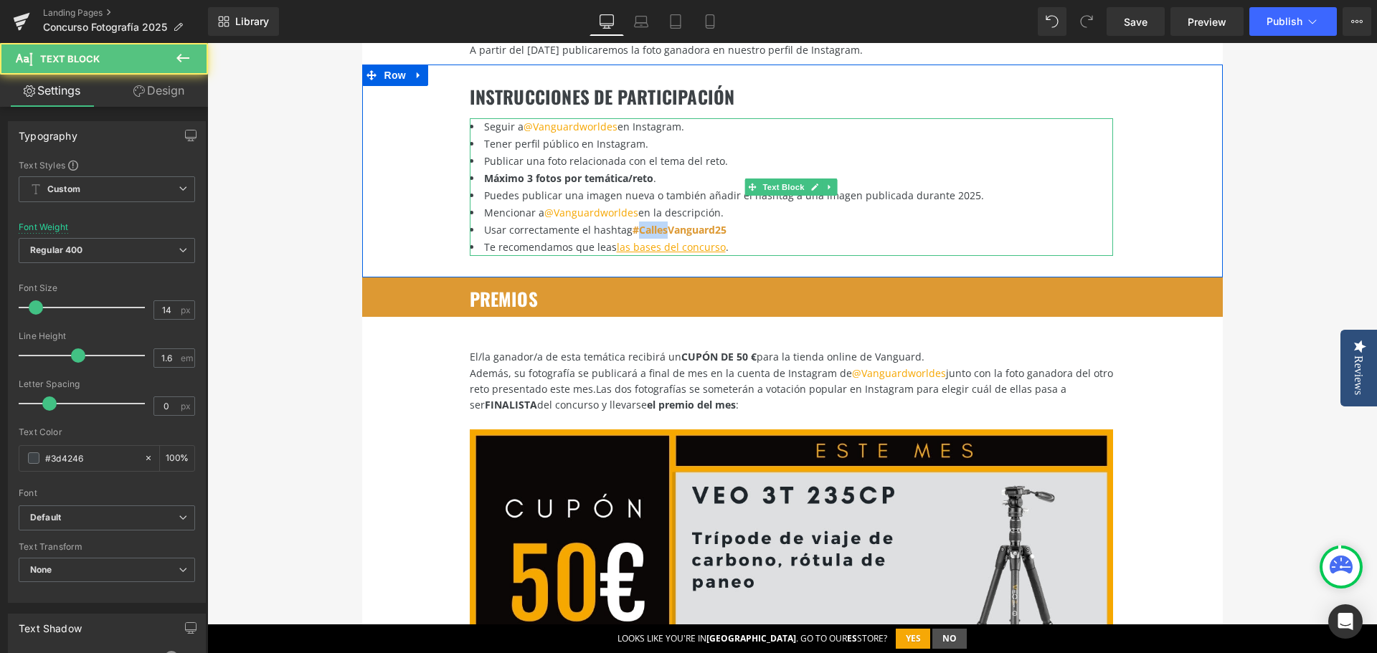
drag, startPoint x: 630, startPoint y: 214, endPoint x: 662, endPoint y: 213, distance: 32.3
click at [662, 223] on font "#CallesVanguard25" at bounding box center [679, 230] width 94 height 14
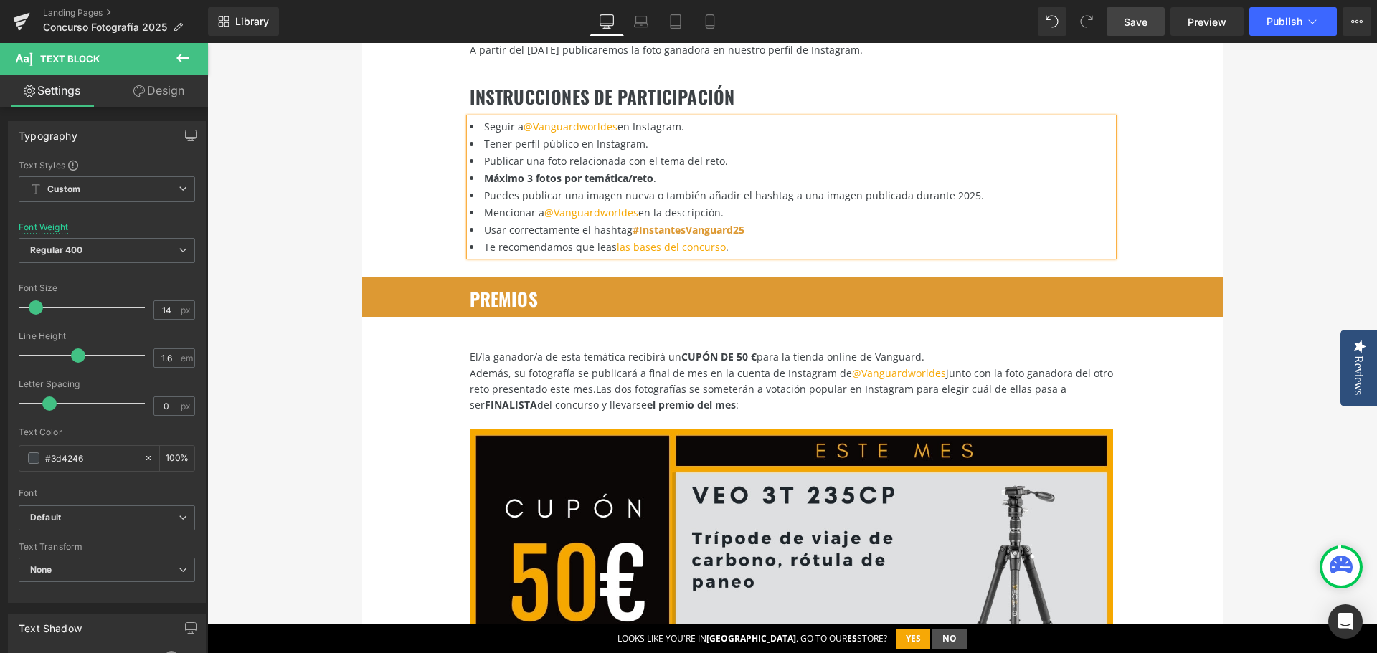
click at [1139, 27] on span "Save" at bounding box center [1136, 21] width 24 height 15
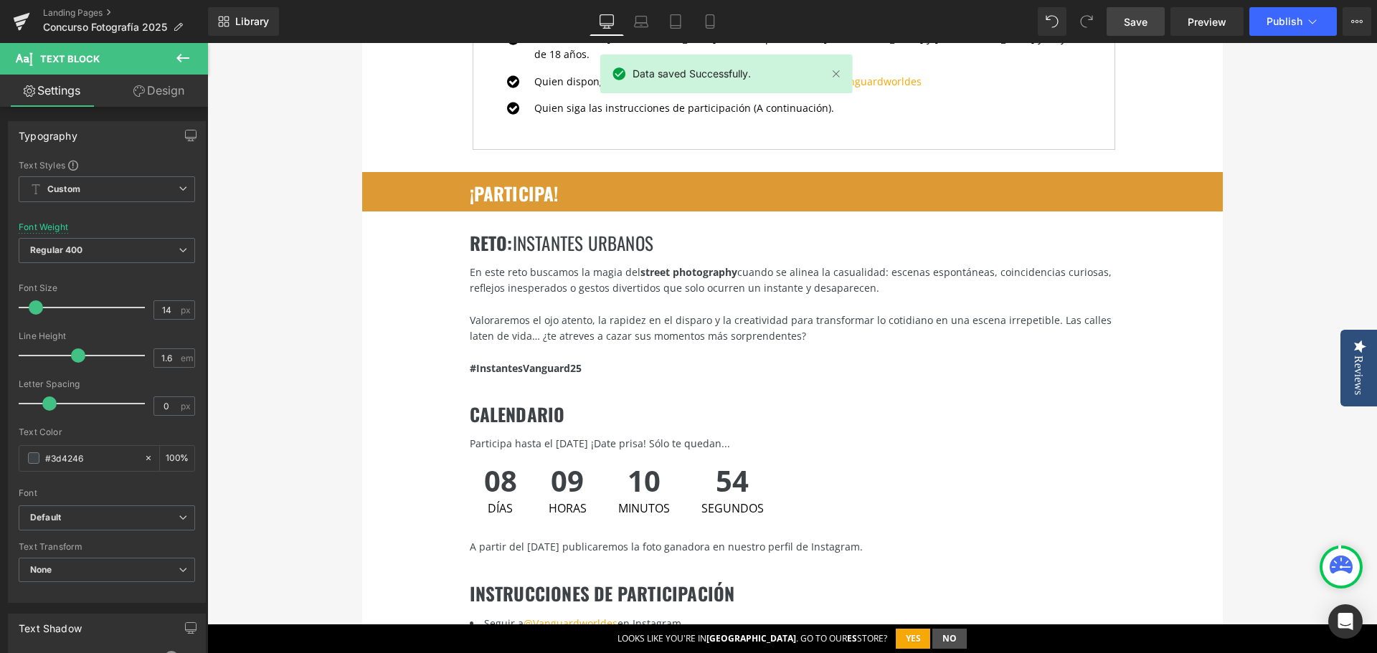
scroll to position [1792, 0]
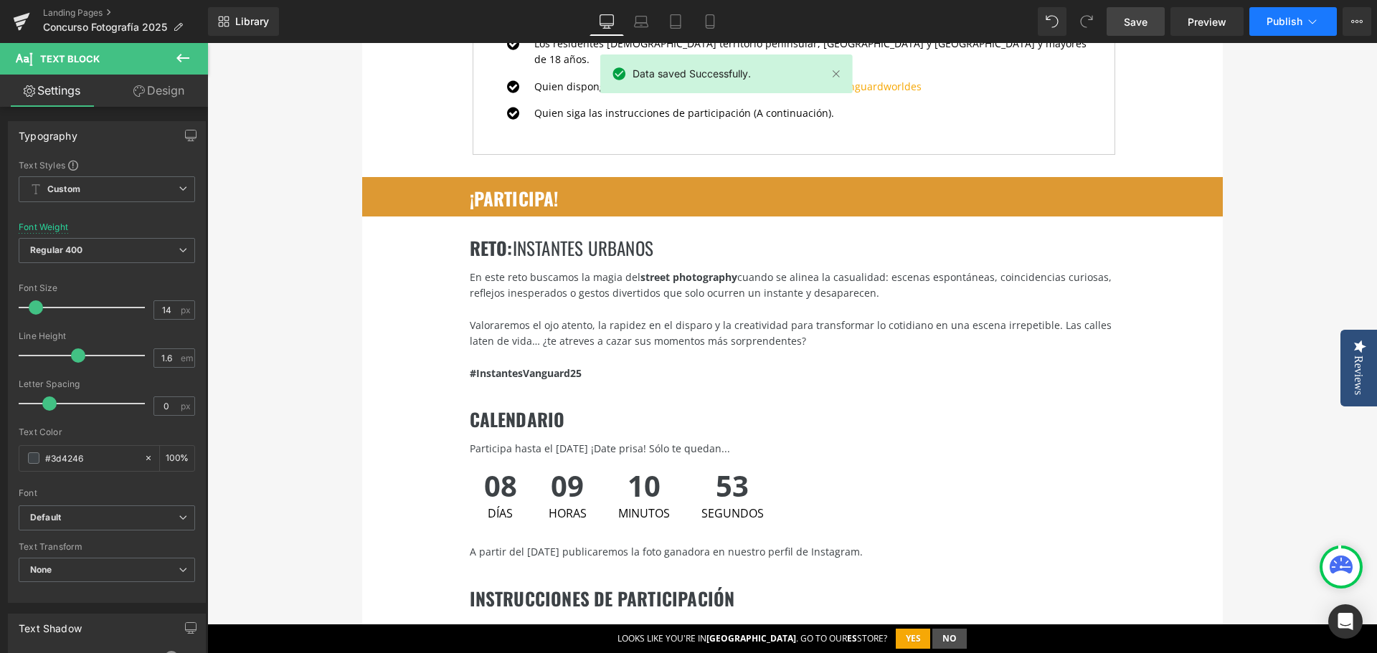
click at [1262, 19] on button "Publish" at bounding box center [1292, 21] width 87 height 29
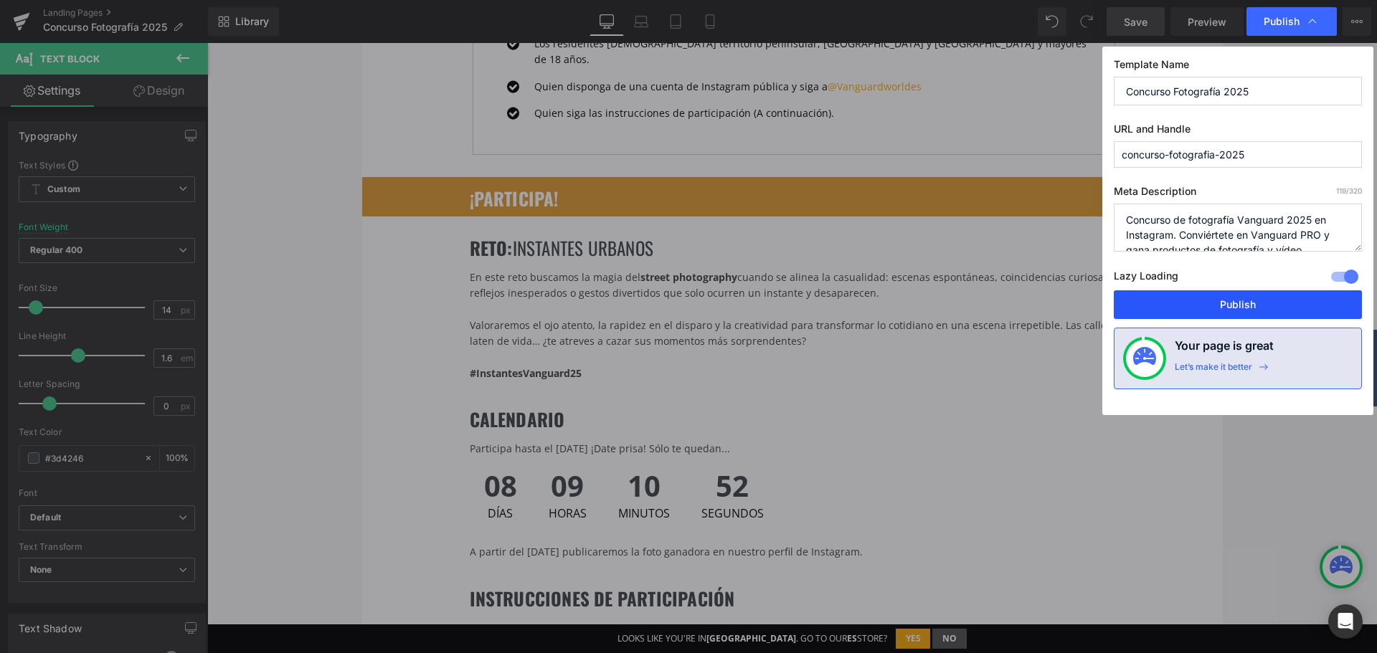
click at [1224, 308] on button "Publish" at bounding box center [1237, 304] width 248 height 29
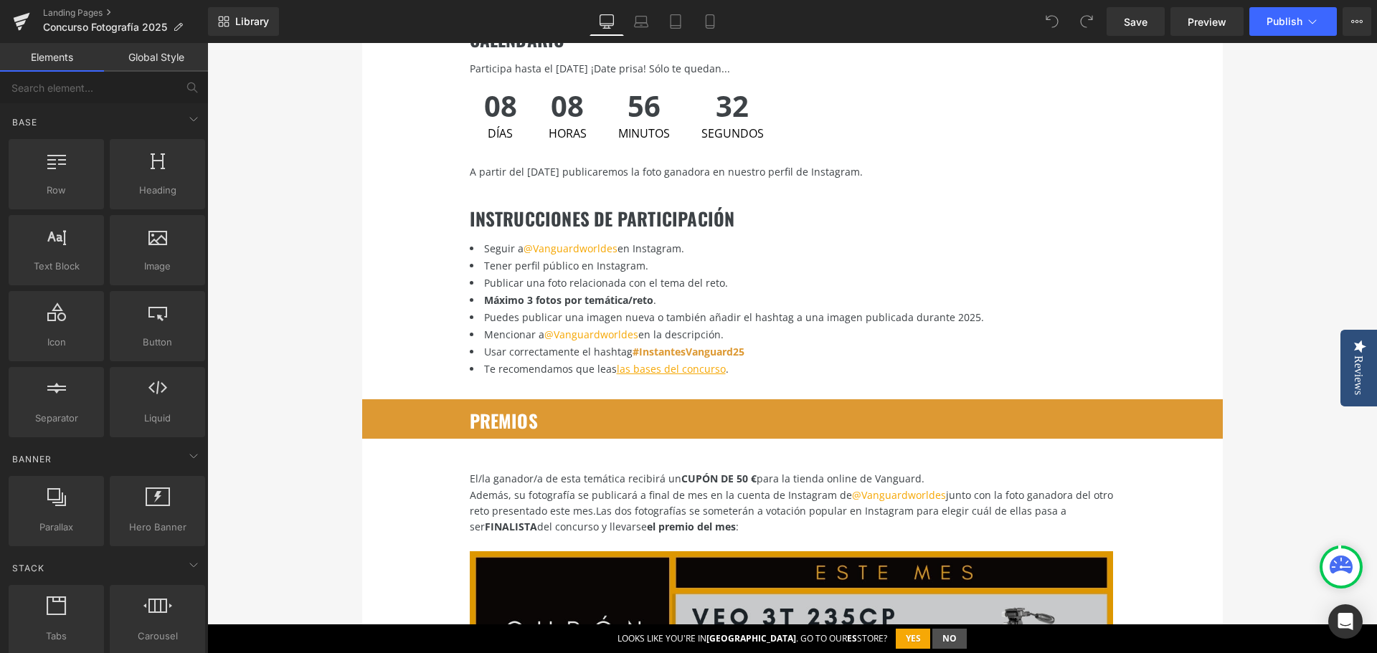
scroll to position [2294, 0]
